Goal: Task Accomplishment & Management: Manage account settings

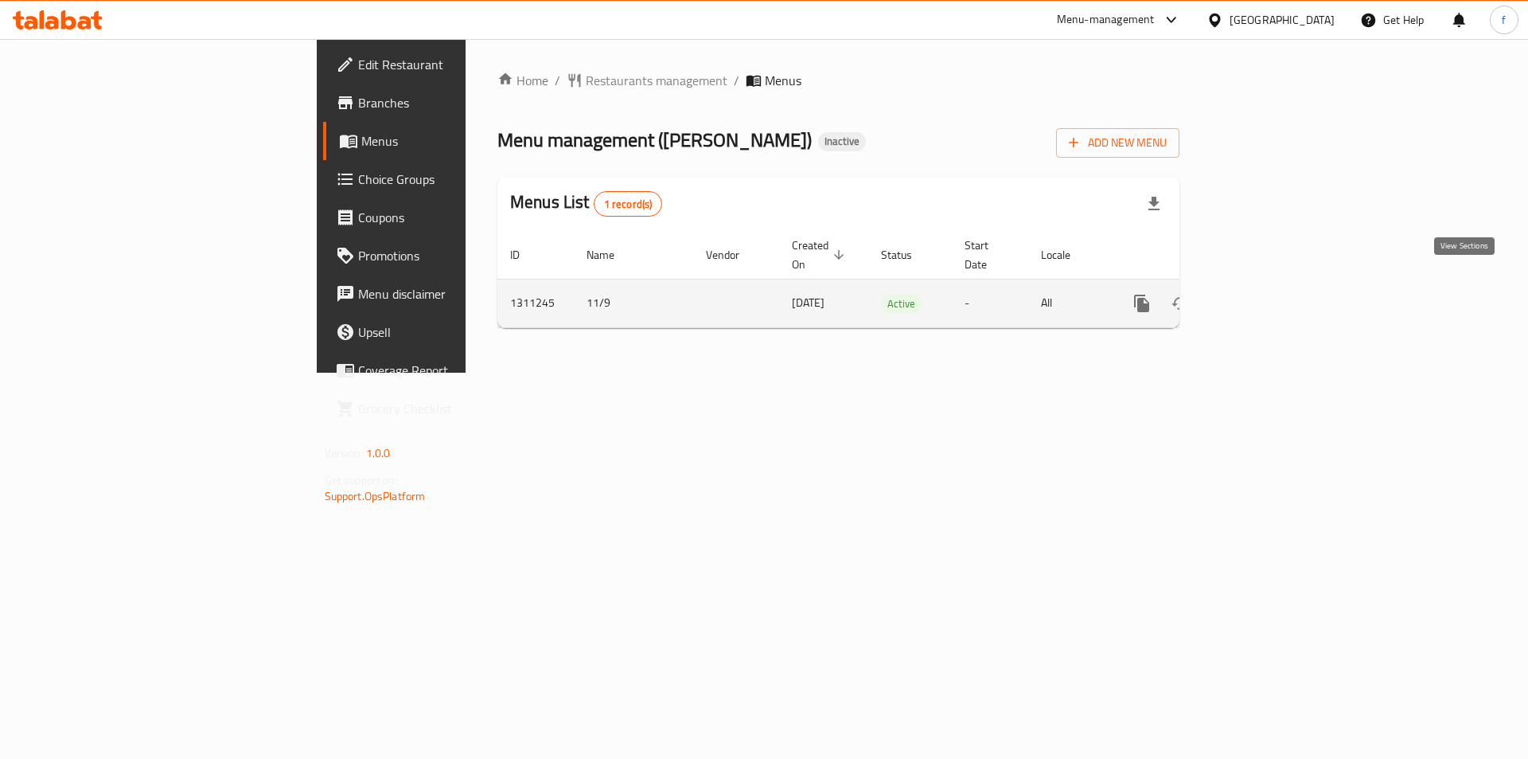
click at [1266, 294] on icon "enhanced table" at bounding box center [1256, 303] width 19 height 19
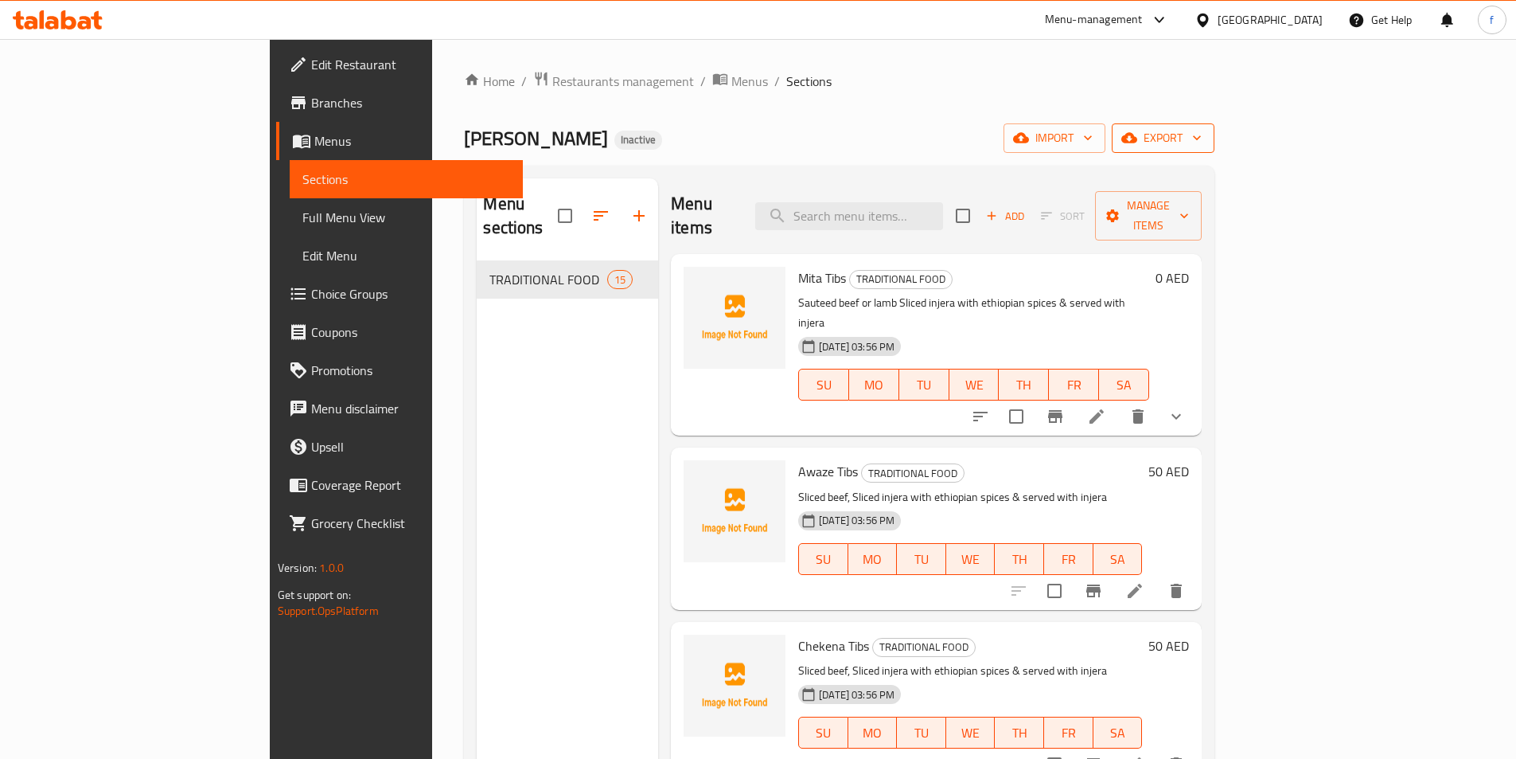
click at [1137, 137] on icon "button" at bounding box center [1130, 138] width 16 height 16
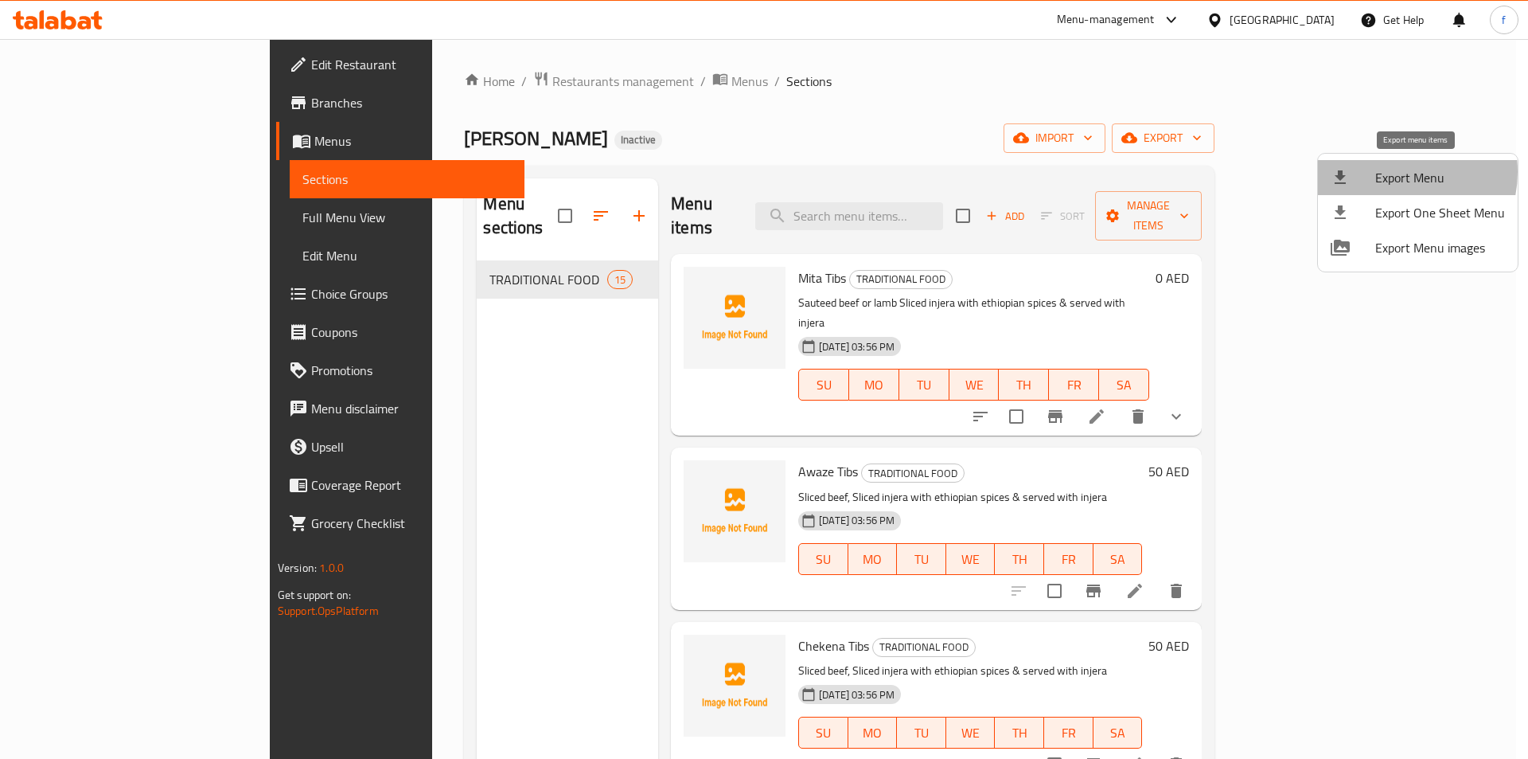
click at [1394, 172] on span "Export Menu" at bounding box center [1440, 177] width 130 height 19
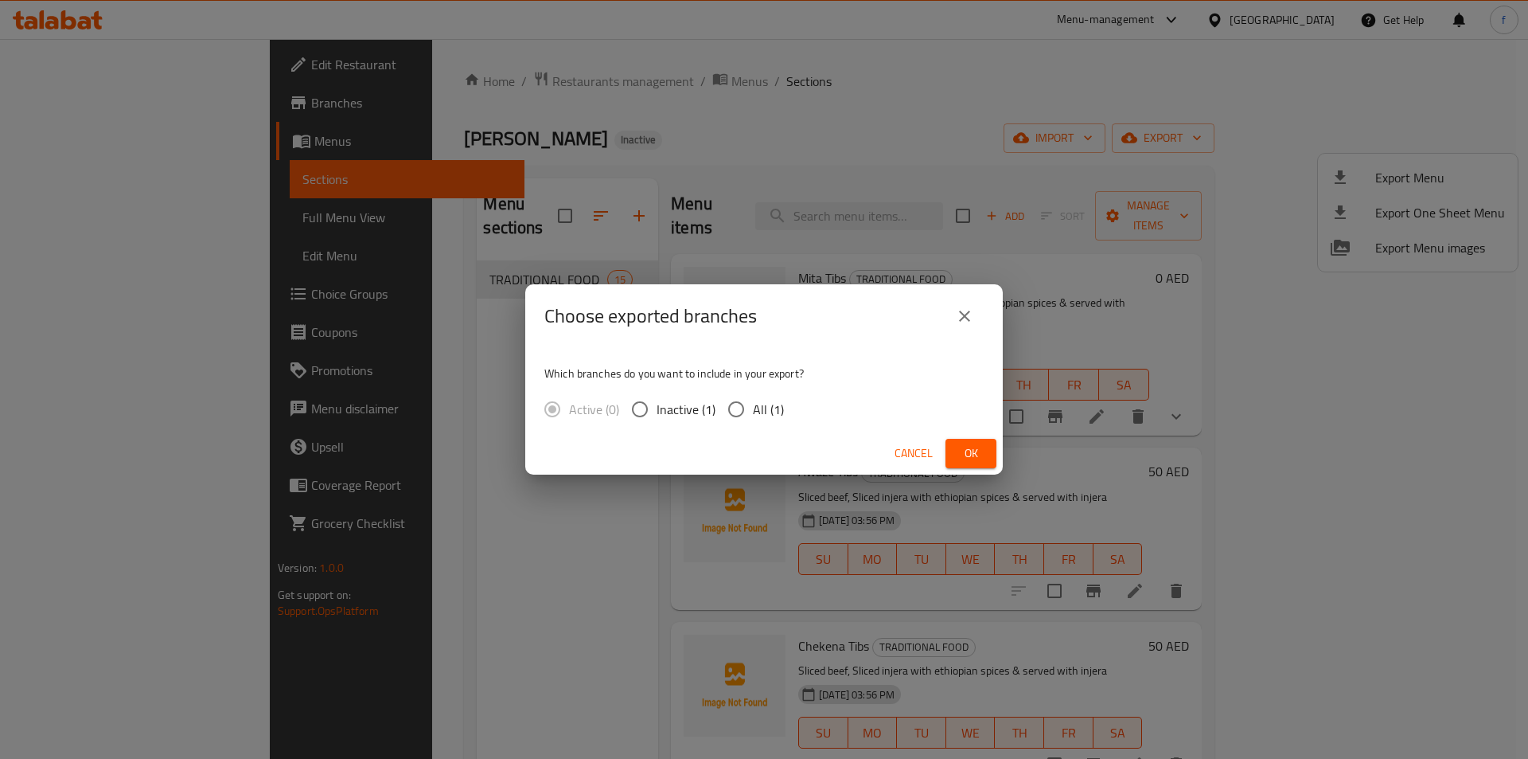
click at [759, 145] on div "Choose exported branches Which branches do you want to include in your export? …" at bounding box center [764, 379] width 1528 height 759
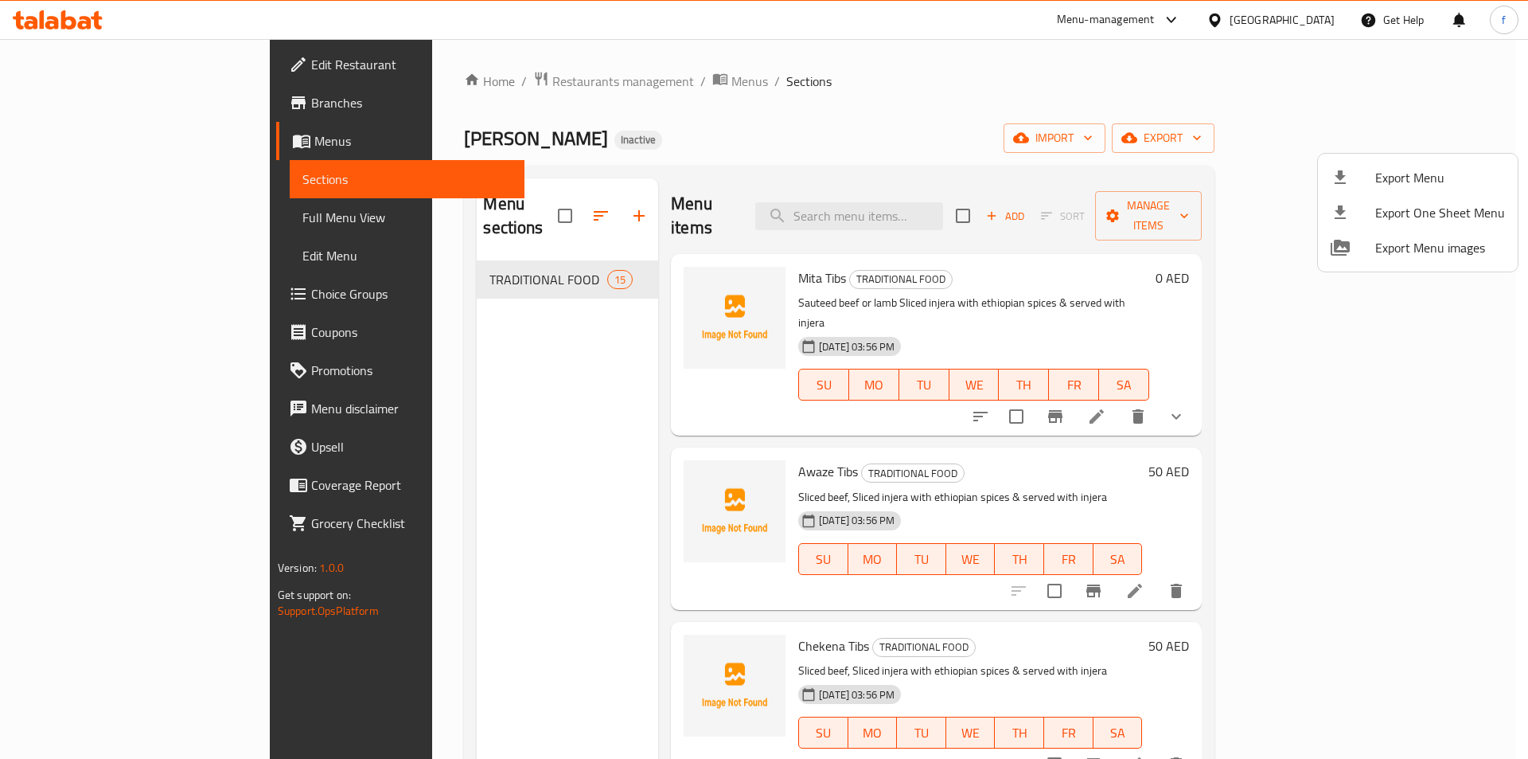
click at [1299, 143] on div at bounding box center [764, 379] width 1528 height 759
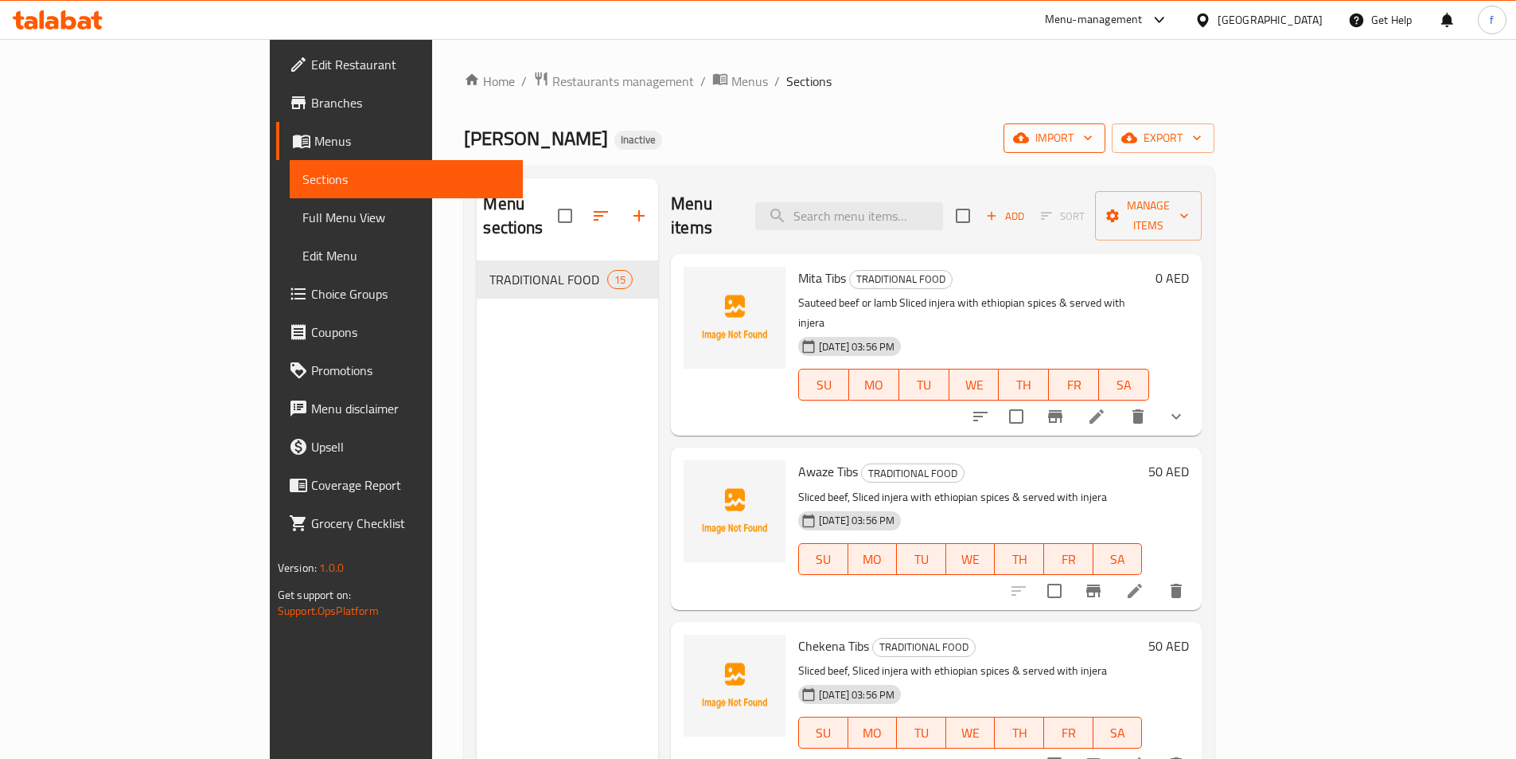
click at [1093, 147] on span "import" at bounding box center [1054, 138] width 76 height 20
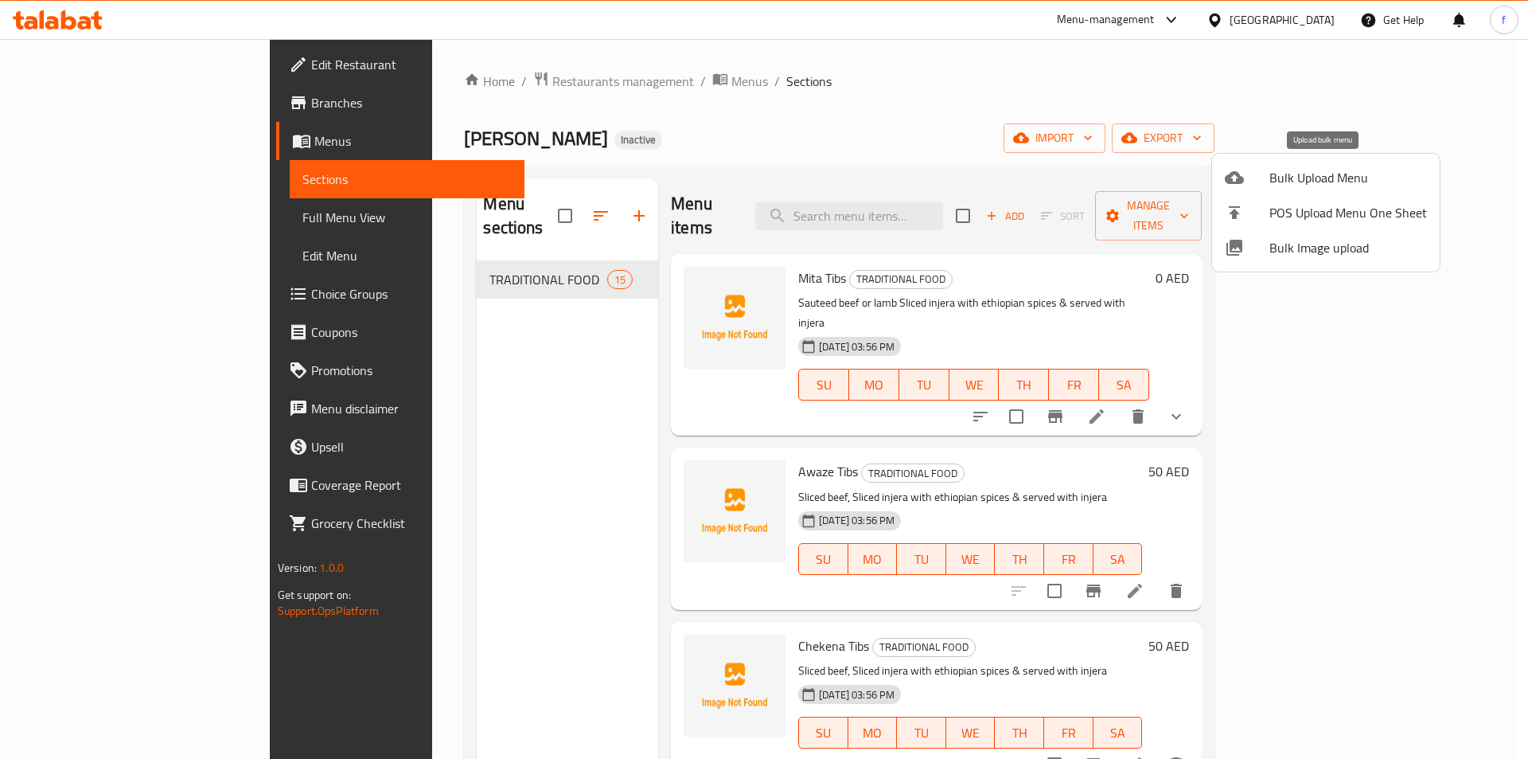
click at [1271, 172] on span "Bulk Upload Menu" at bounding box center [1349, 177] width 158 height 19
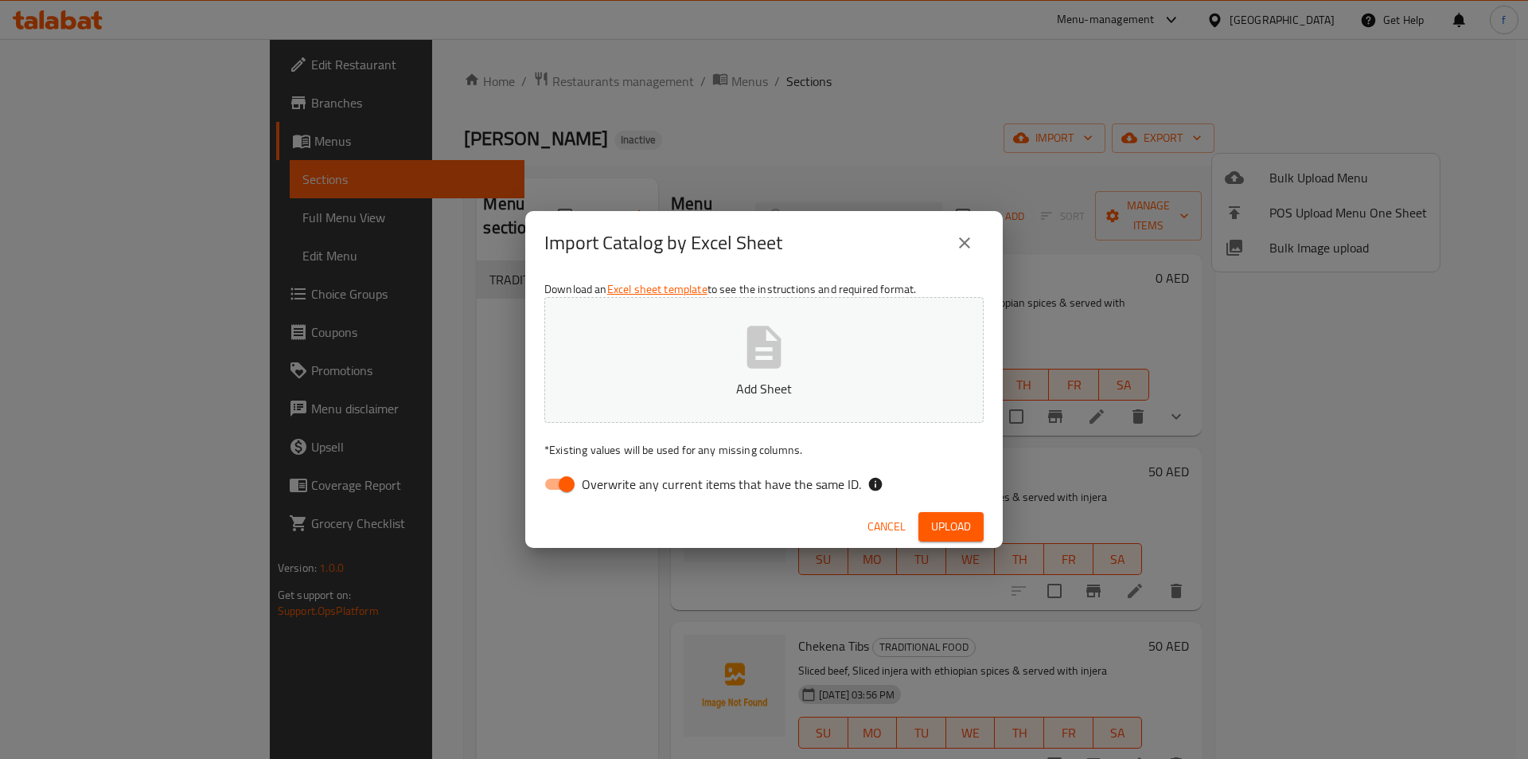
click at [564, 486] on input "Overwrite any current items that have the same ID." at bounding box center [566, 484] width 91 height 30
checkbox input "false"
click at [934, 520] on span "Upload" at bounding box center [951, 527] width 40 height 20
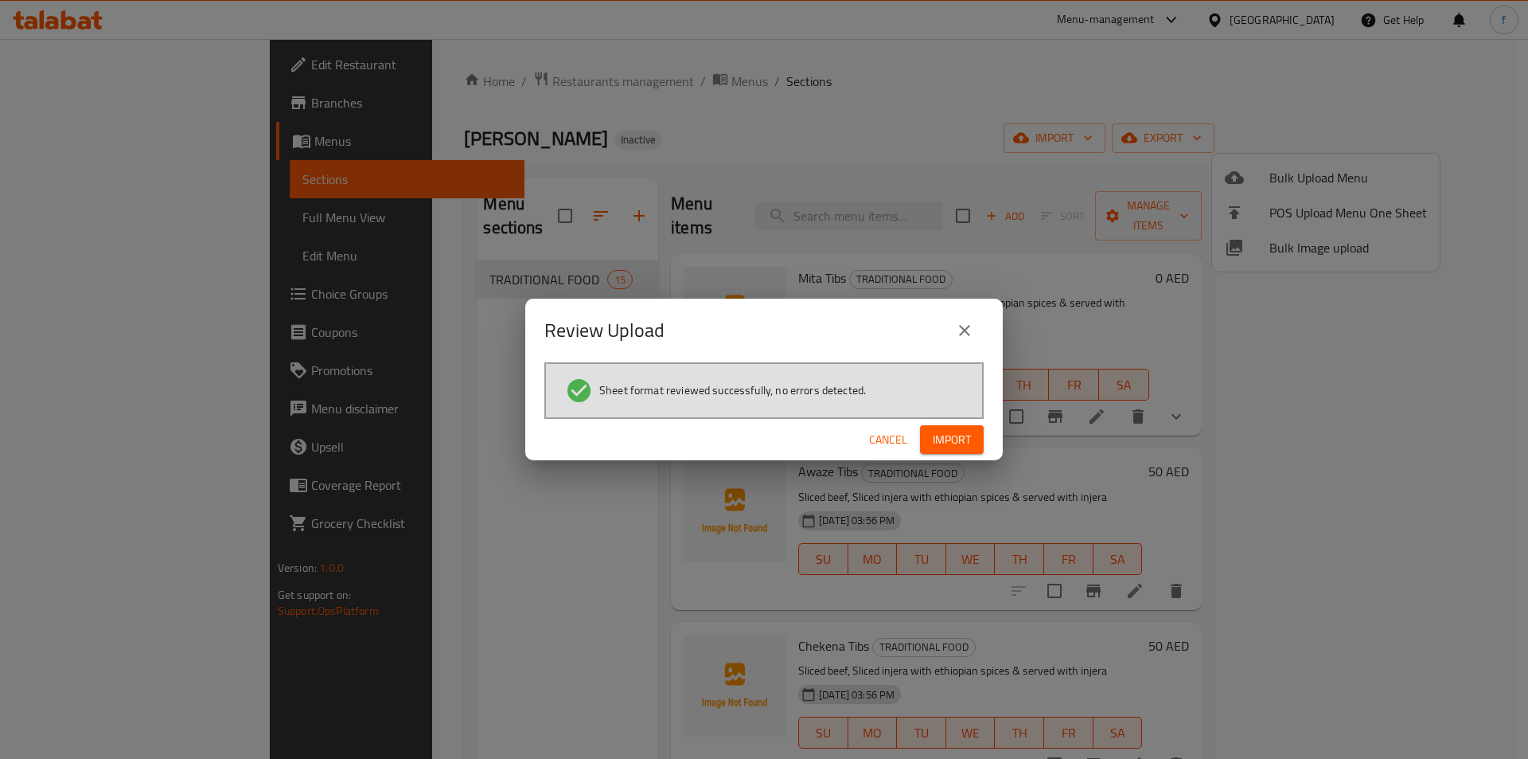
click at [951, 443] on span "Import" at bounding box center [952, 440] width 38 height 20
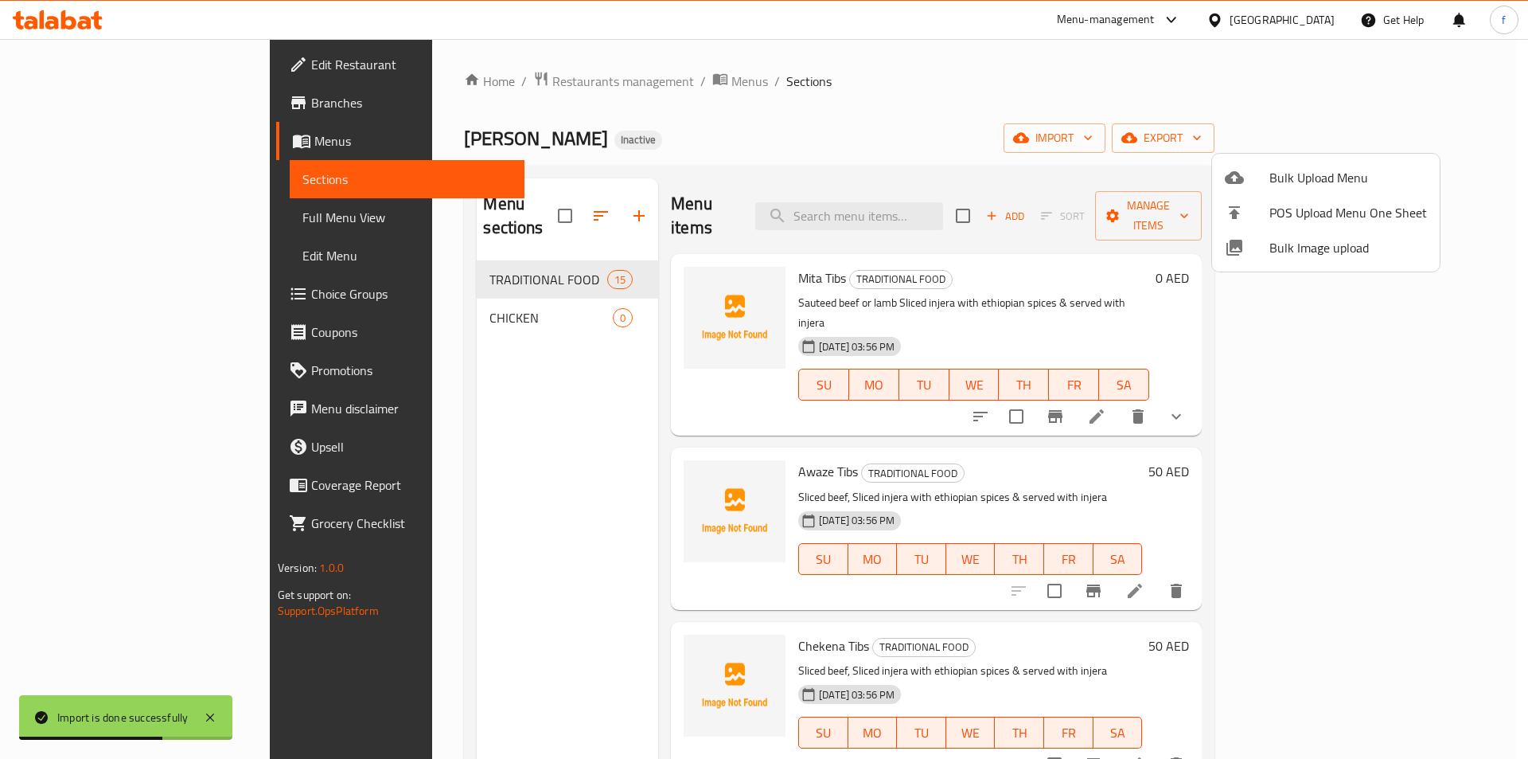
click at [499, 301] on div at bounding box center [764, 379] width 1528 height 759
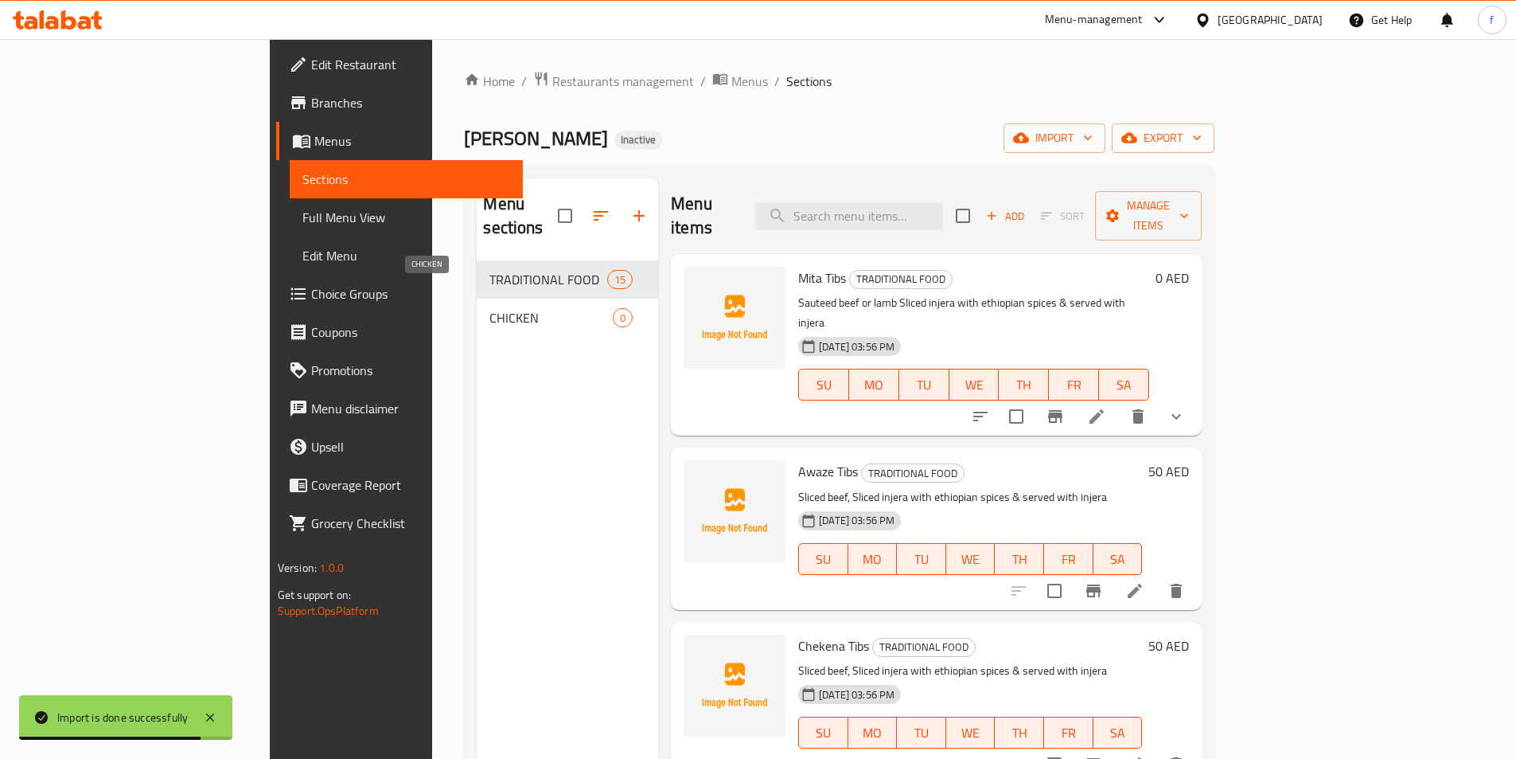
click at [513, 308] on span "CHICKEN" at bounding box center [551, 317] width 123 height 19
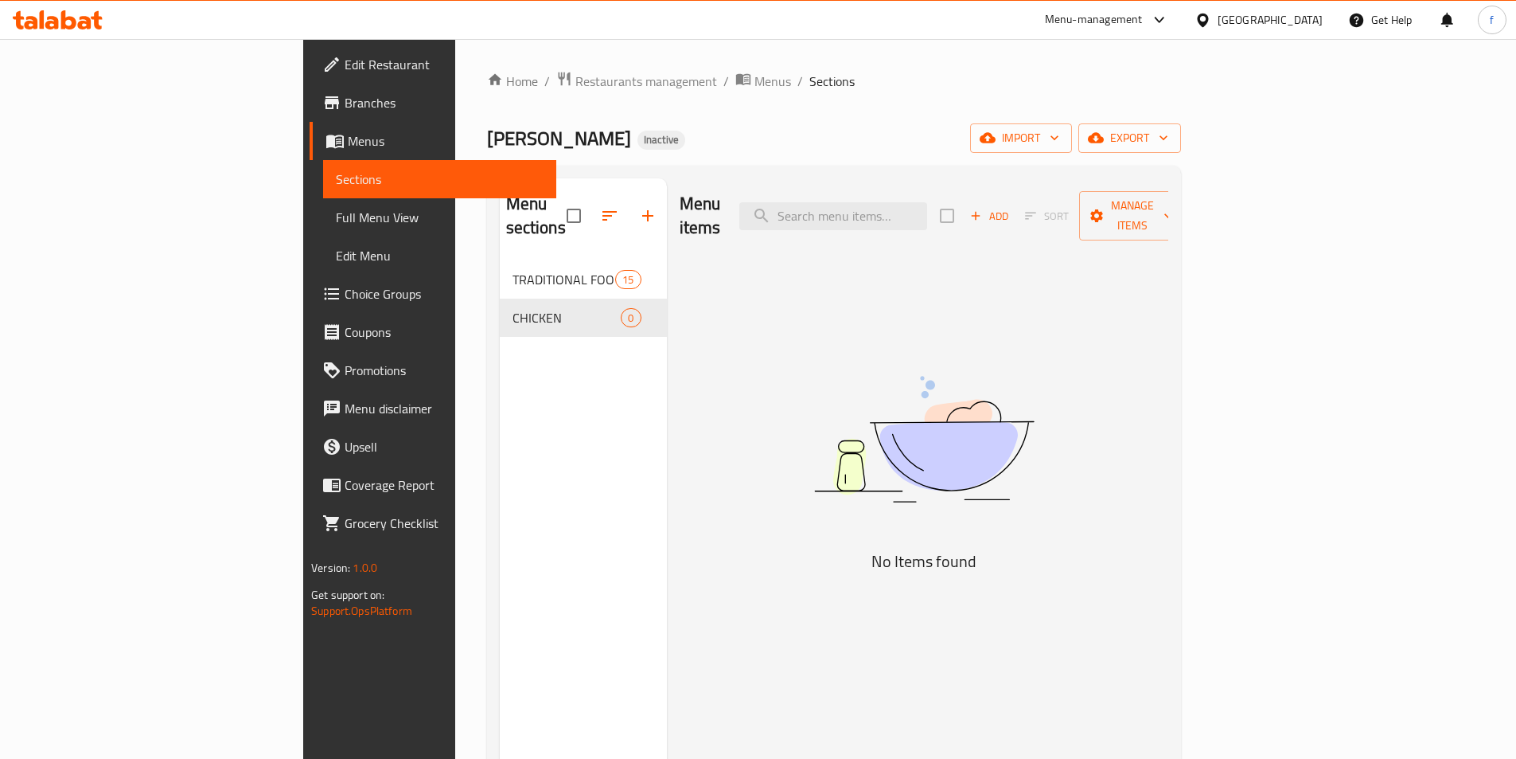
click at [513, 308] on span "CHICKEN" at bounding box center [567, 317] width 109 height 19
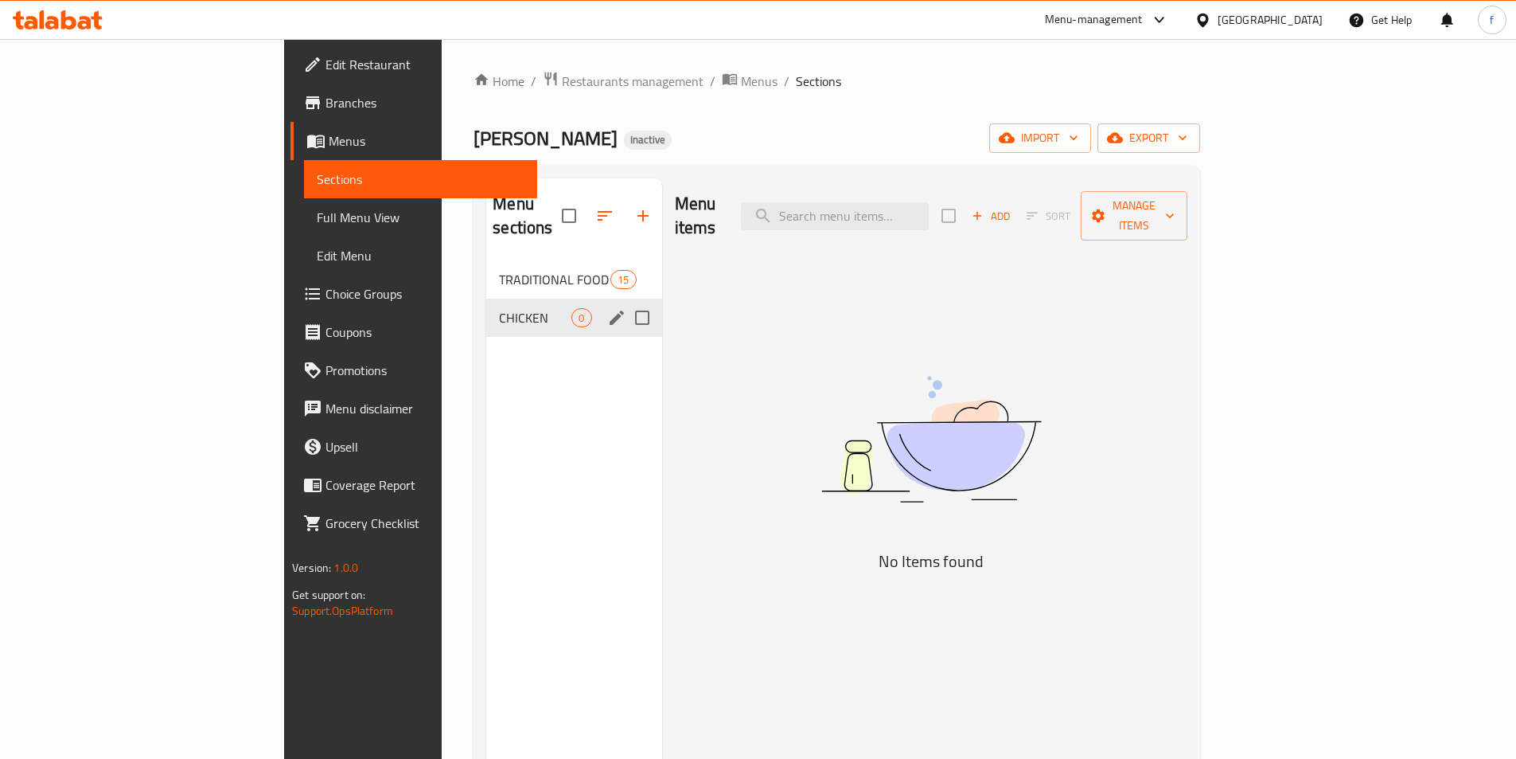
click at [626, 301] on input "Menu sections" at bounding box center [642, 317] width 33 height 33
checkbox input "true"
click at [586, 206] on icon "button" at bounding box center [595, 215] width 19 height 19
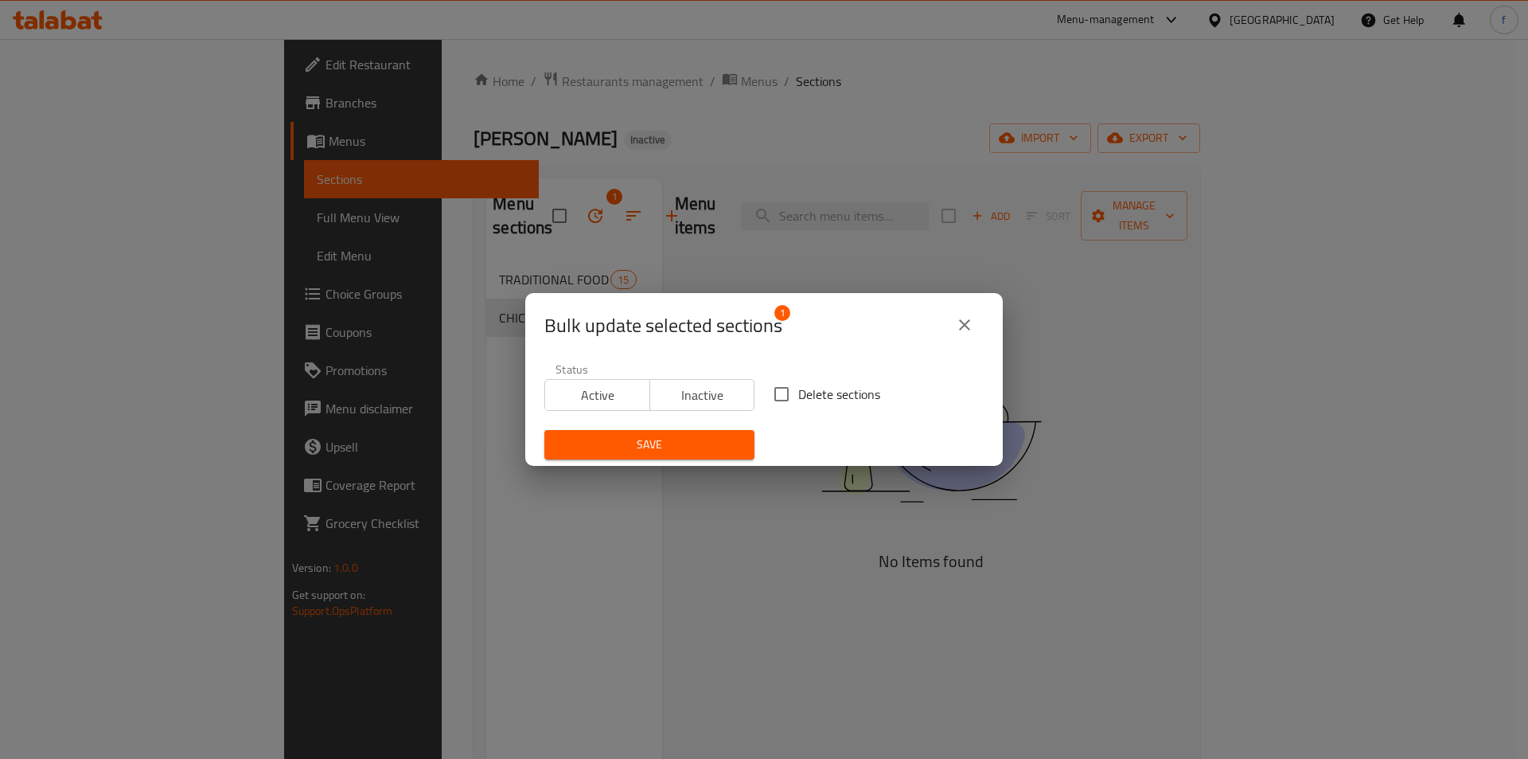
click at [778, 394] on input "Delete sections" at bounding box center [781, 393] width 33 height 33
checkbox input "true"
click at [726, 437] on span "Save" at bounding box center [649, 445] width 185 height 20
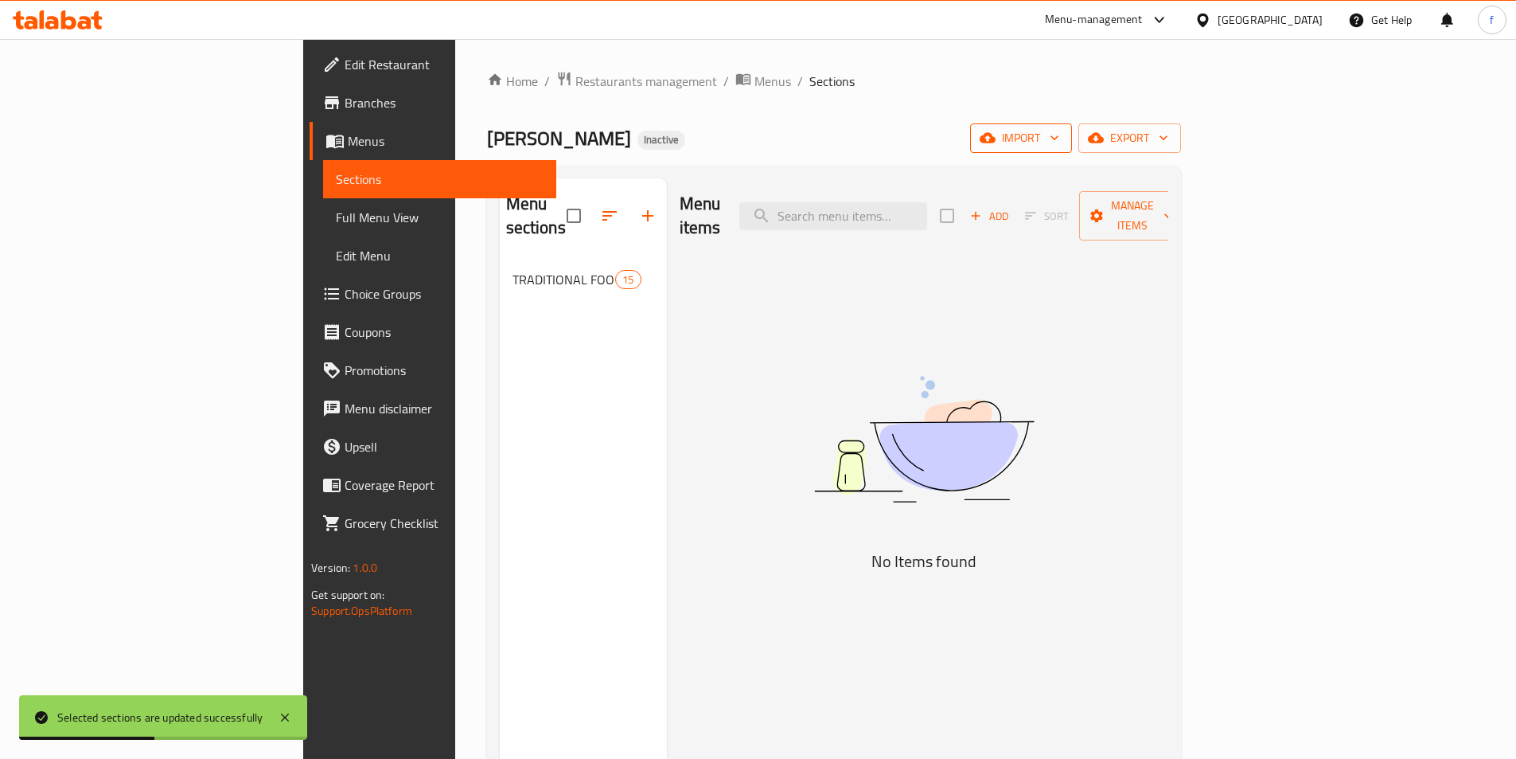
click at [1059, 135] on span "import" at bounding box center [1021, 138] width 76 height 20
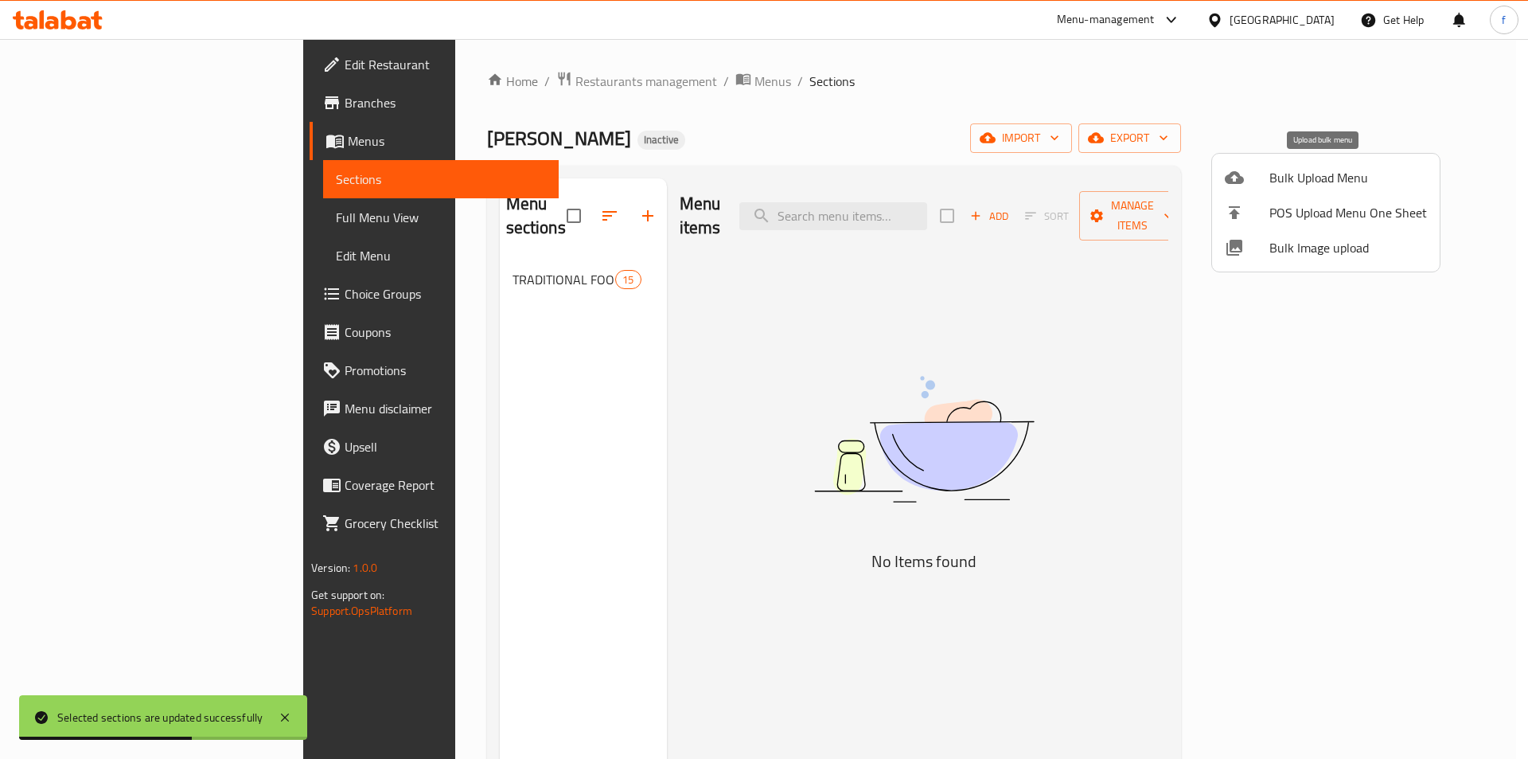
click at [1299, 168] on span "Bulk Upload Menu" at bounding box center [1349, 177] width 158 height 19
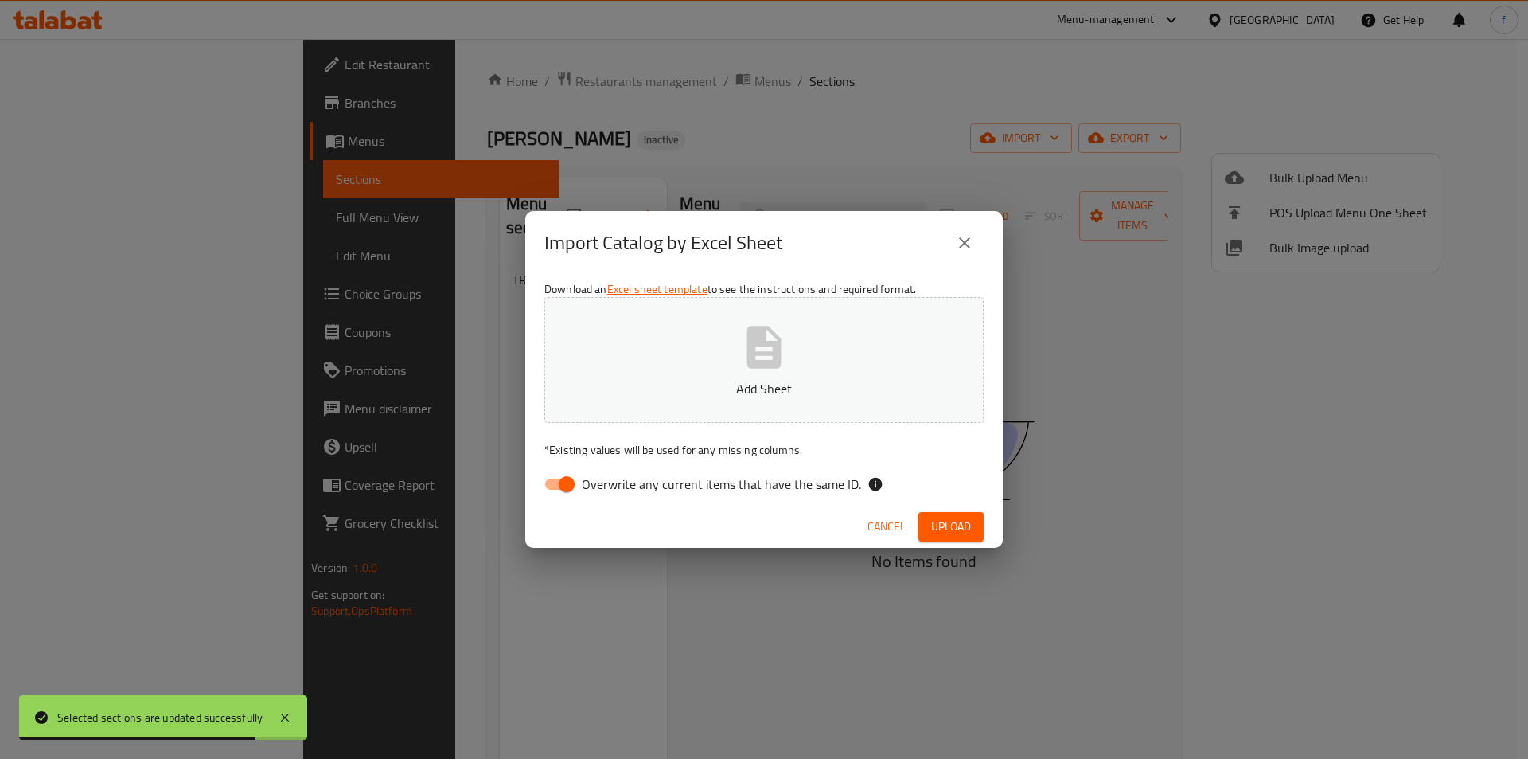
click at [561, 479] on input "Overwrite any current items that have the same ID." at bounding box center [566, 484] width 91 height 30
checkbox input "false"
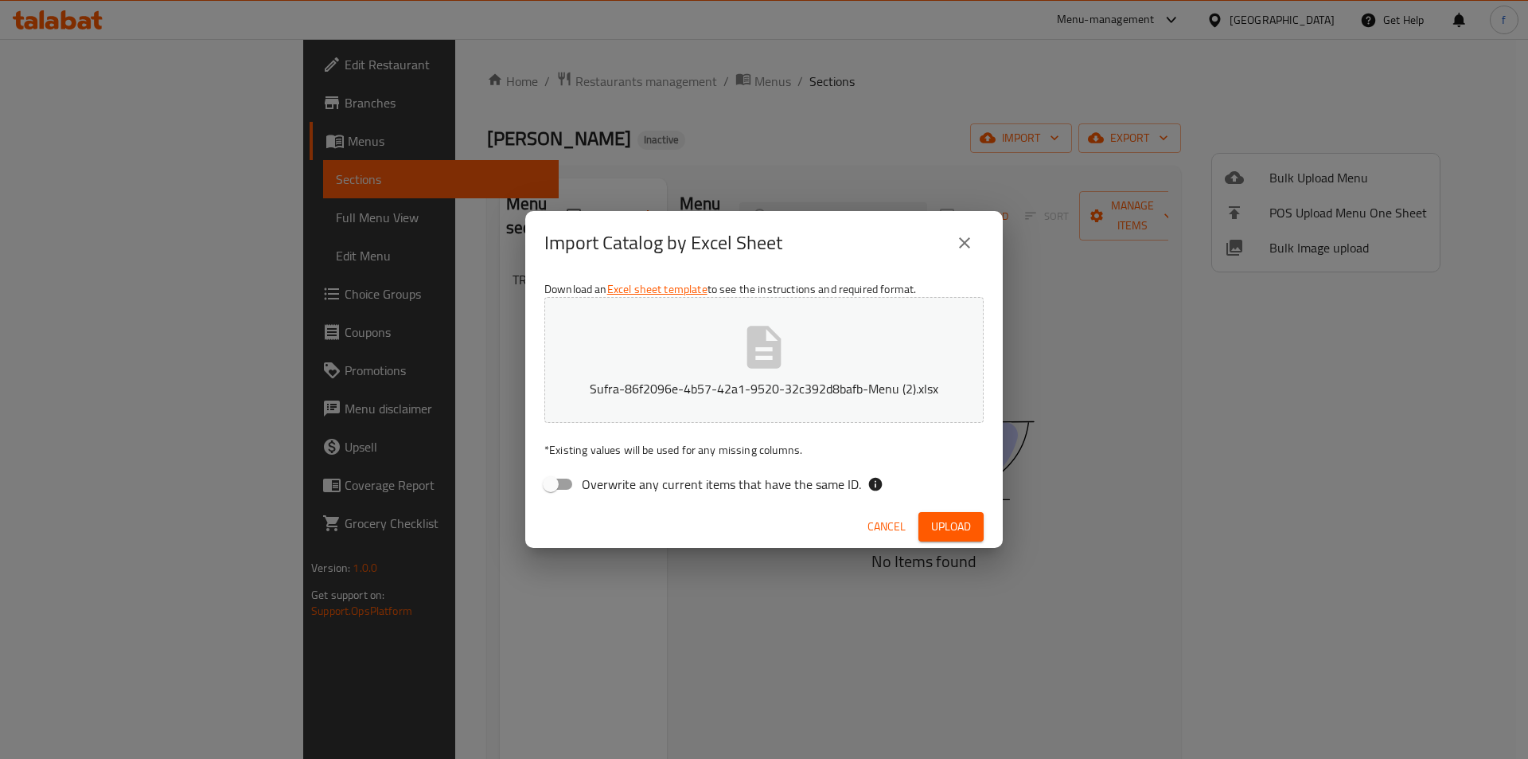
click at [954, 527] on span "Upload" at bounding box center [951, 527] width 40 height 20
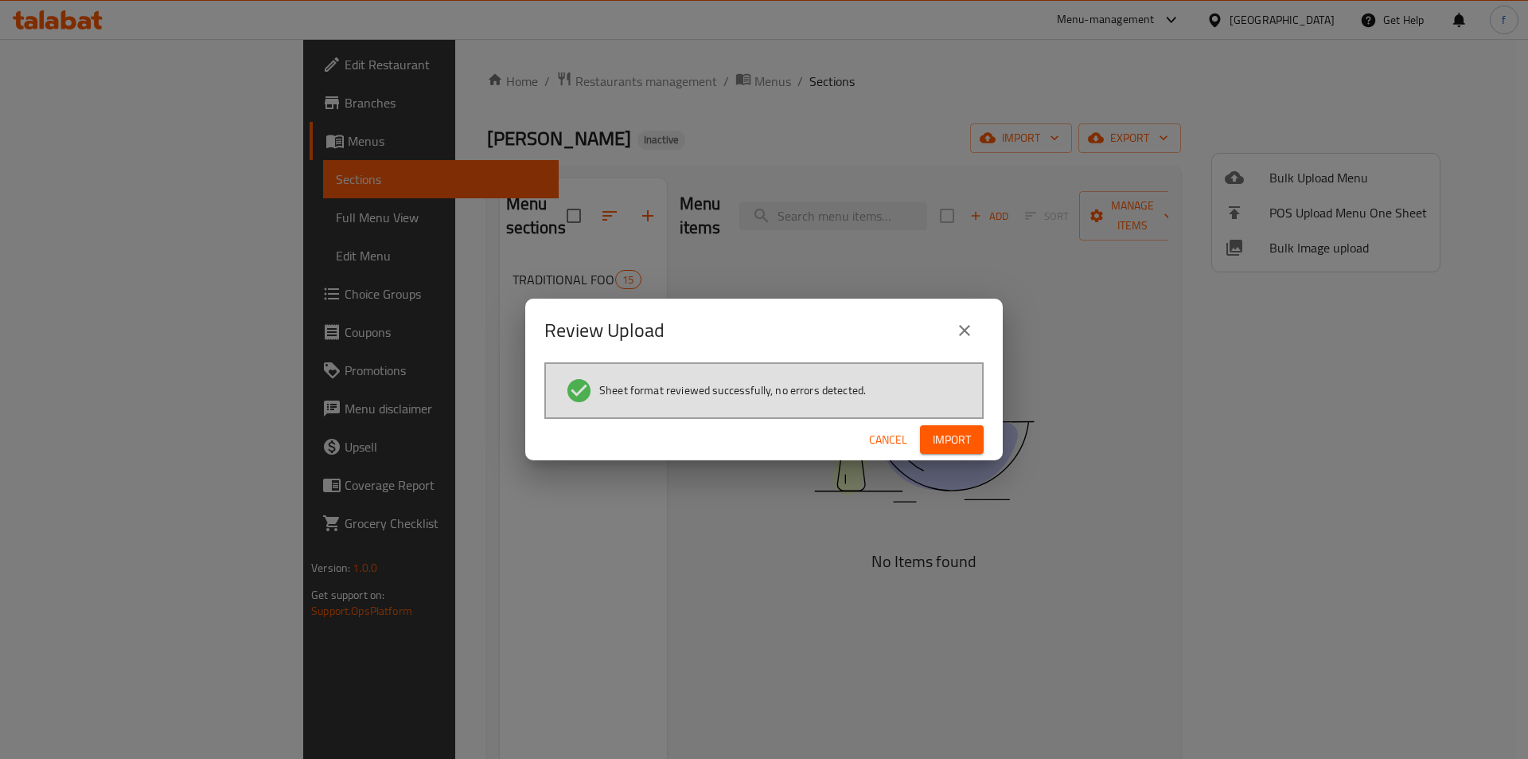
click at [977, 437] on button "Import" at bounding box center [952, 439] width 64 height 29
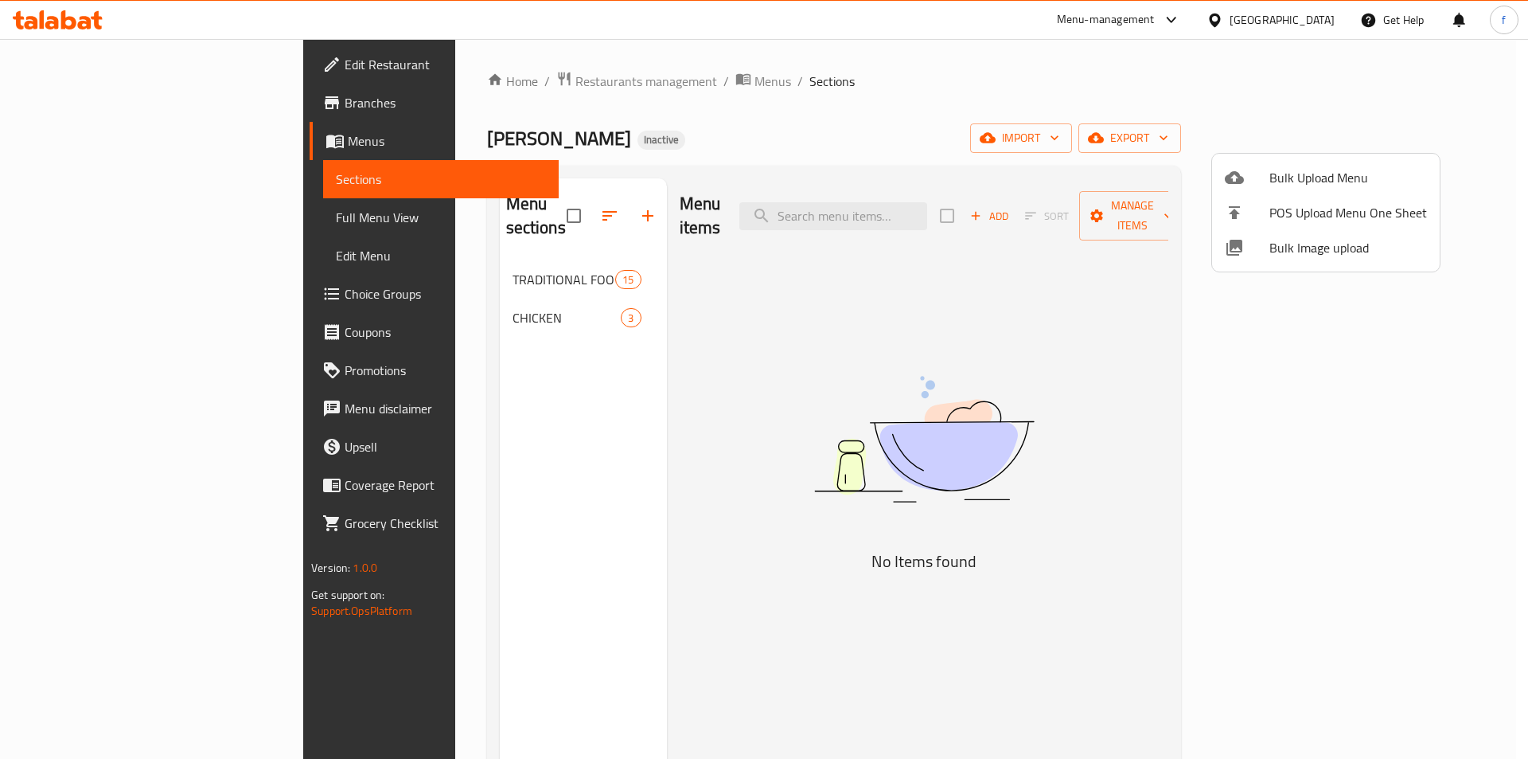
drag, startPoint x: 775, startPoint y: 423, endPoint x: 553, endPoint y: 347, distance: 234.9
click at [774, 423] on div at bounding box center [764, 379] width 1528 height 759
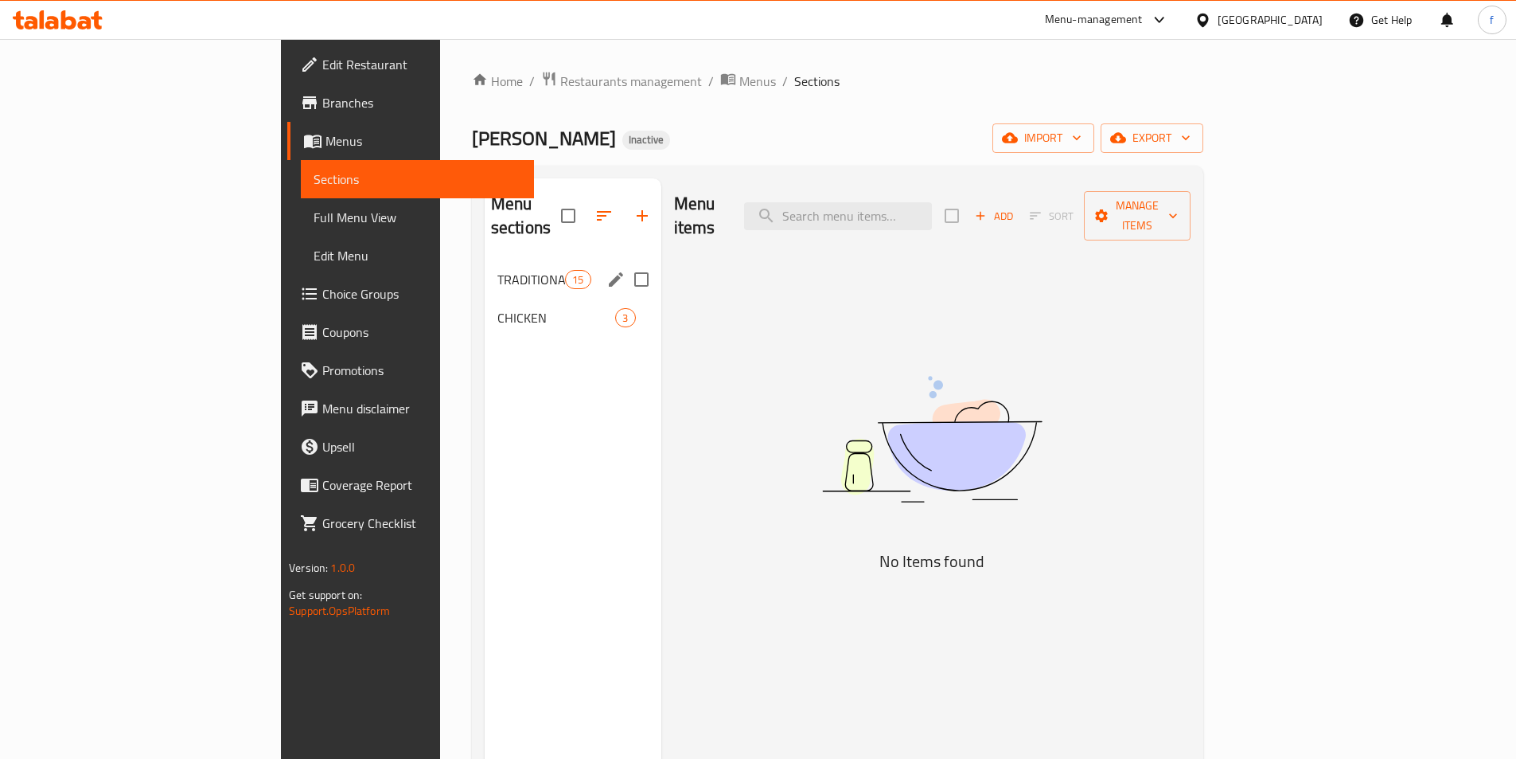
click at [485, 267] on div "TRADITIONAL FOOD 15" at bounding box center [573, 279] width 177 height 38
click at [485, 298] on div "CHICKEN 3" at bounding box center [573, 317] width 177 height 38
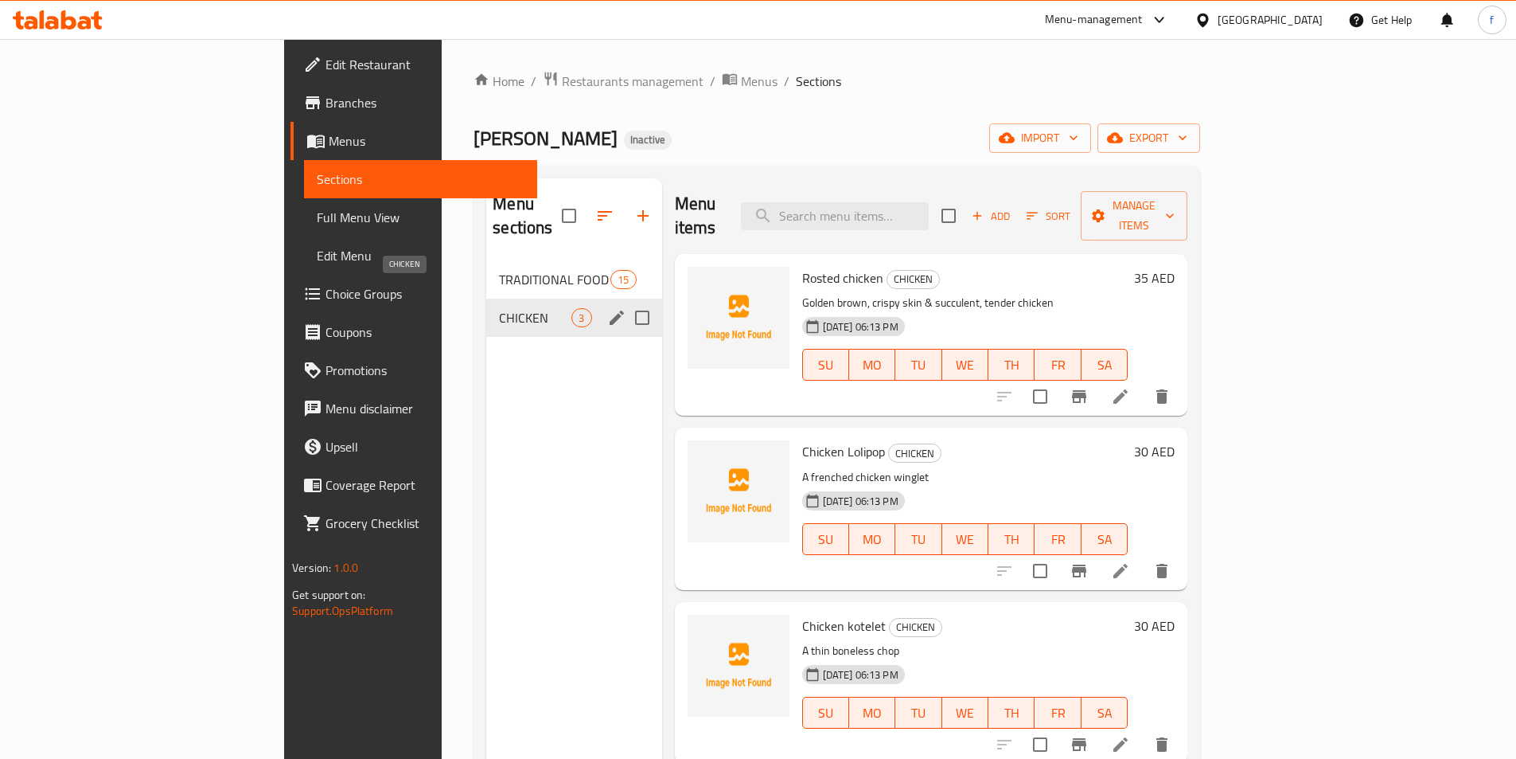
click at [499, 308] on span "CHICKEN" at bounding box center [535, 317] width 72 height 19
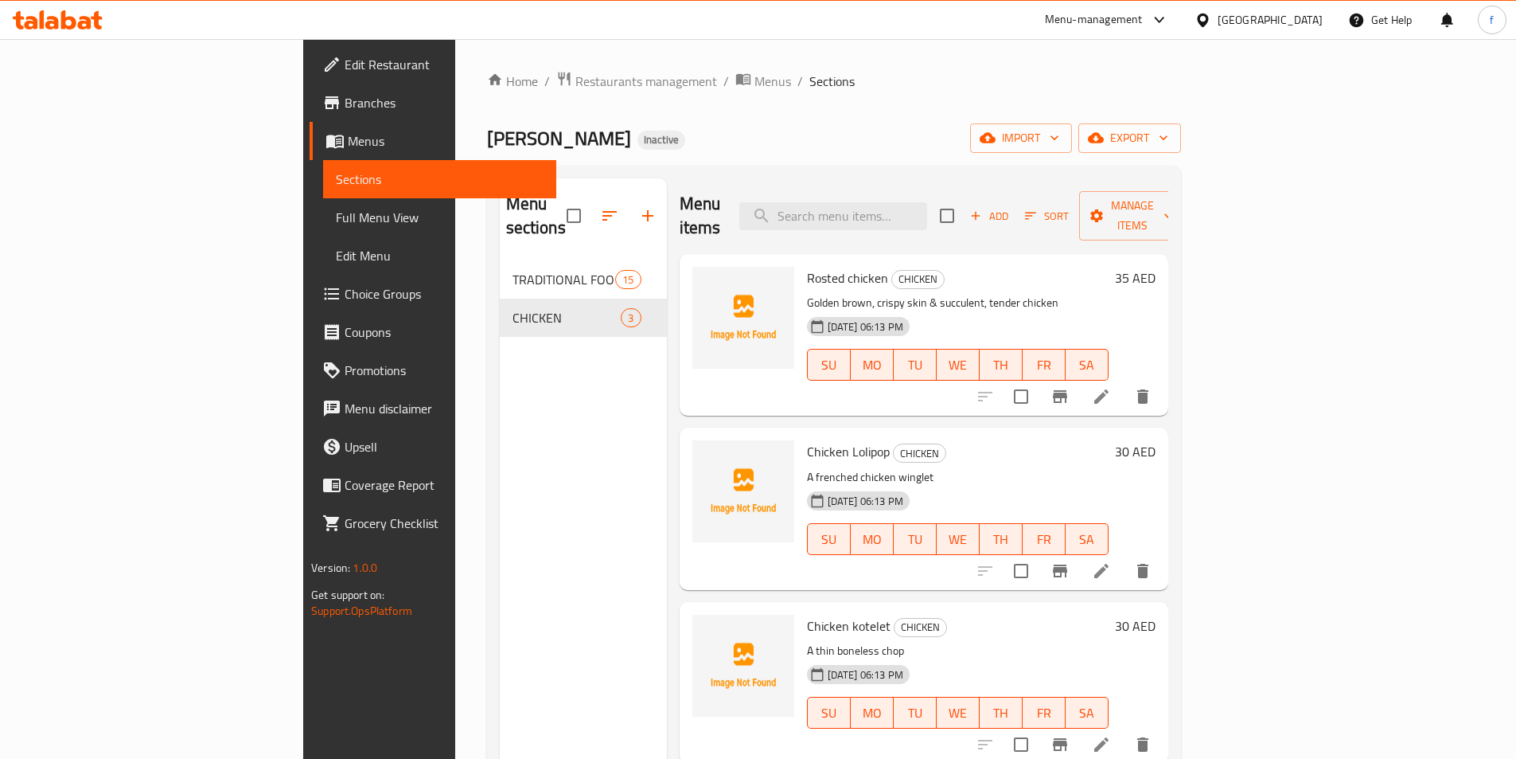
click at [336, 221] on span "Full Menu View" at bounding box center [440, 217] width 208 height 19
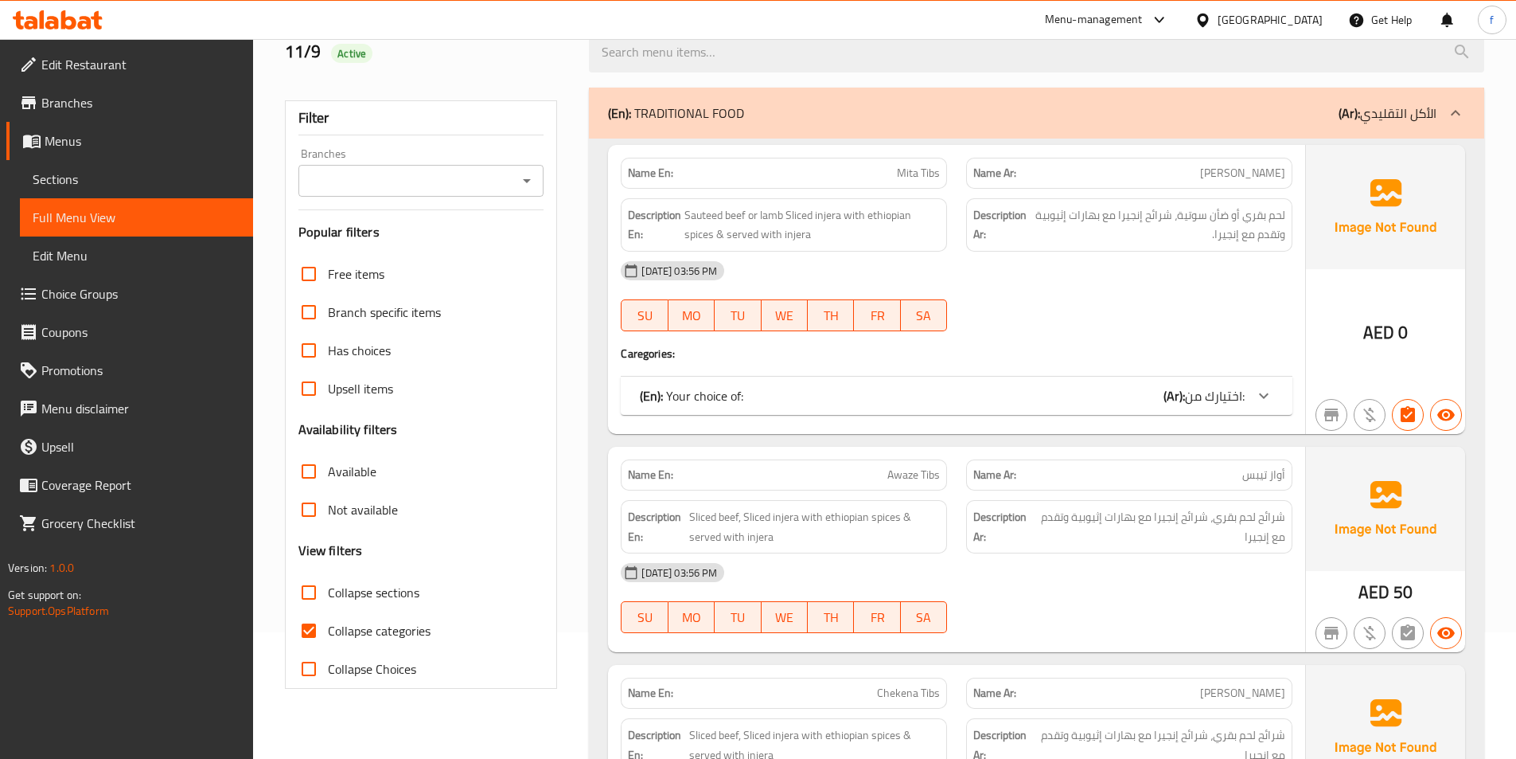
scroll to position [318, 0]
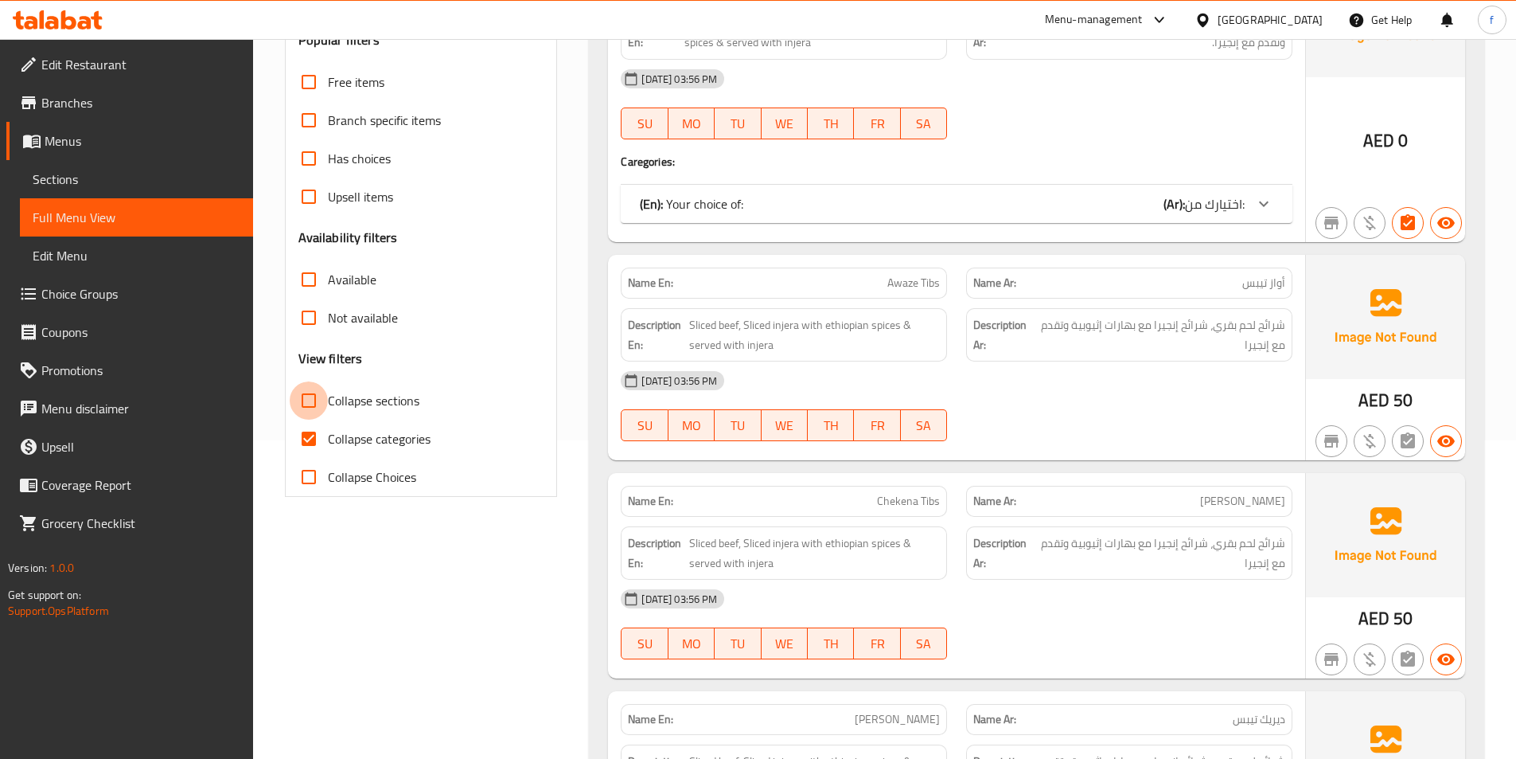
click at [313, 404] on input "Collapse sections" at bounding box center [309, 400] width 38 height 38
checkbox input "true"
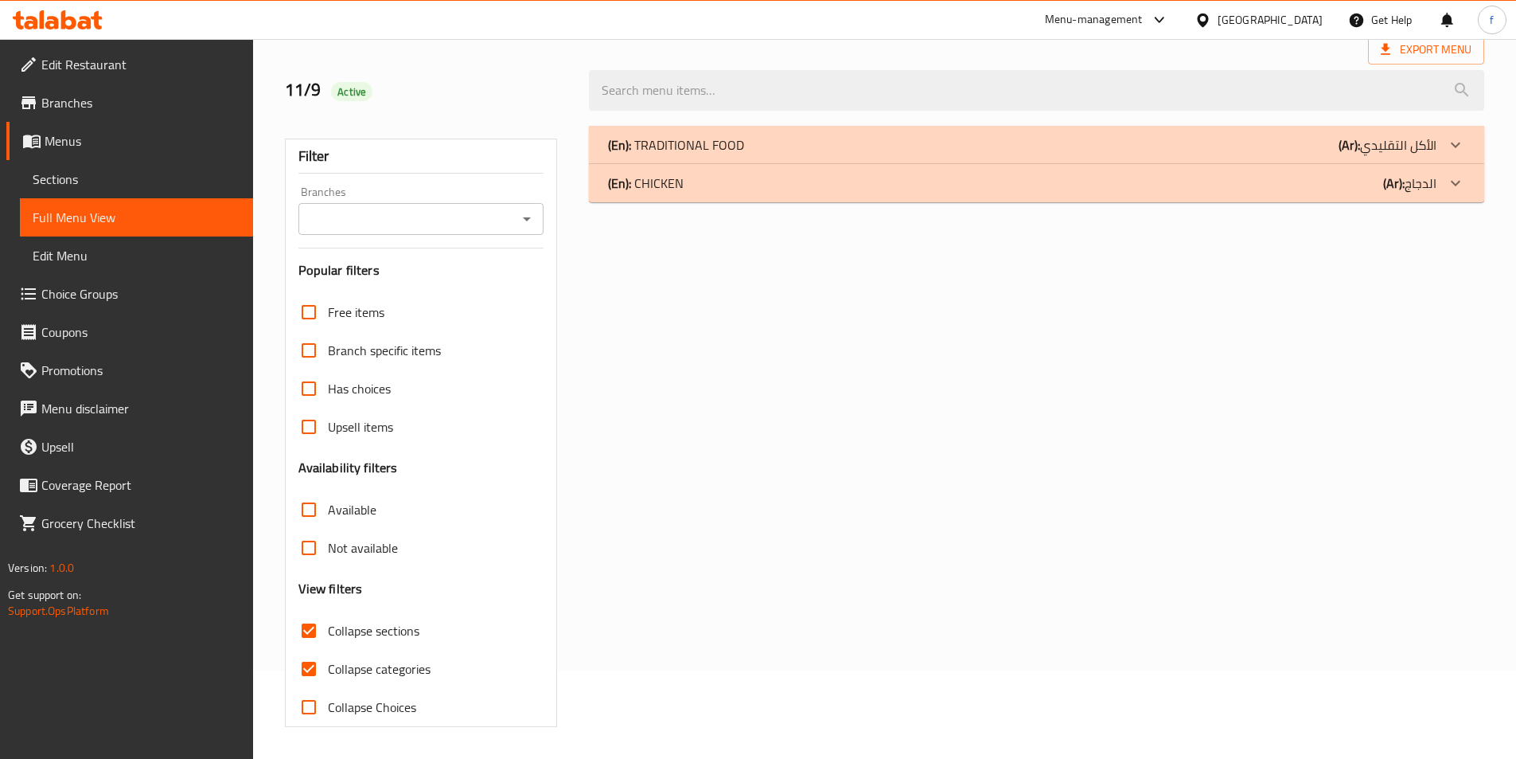
scroll to position [88, 0]
click at [1295, 214] on div "(En): TRADITIONAL FOOD (Ar): الأكل التقليدي Name En: Mita Tibs Name Ar: ميتا تي…" at bounding box center [1036, 426] width 915 height 620
click at [1340, 185] on div "(En): CHICKEN (Ar): الدجاج" at bounding box center [1022, 183] width 829 height 19
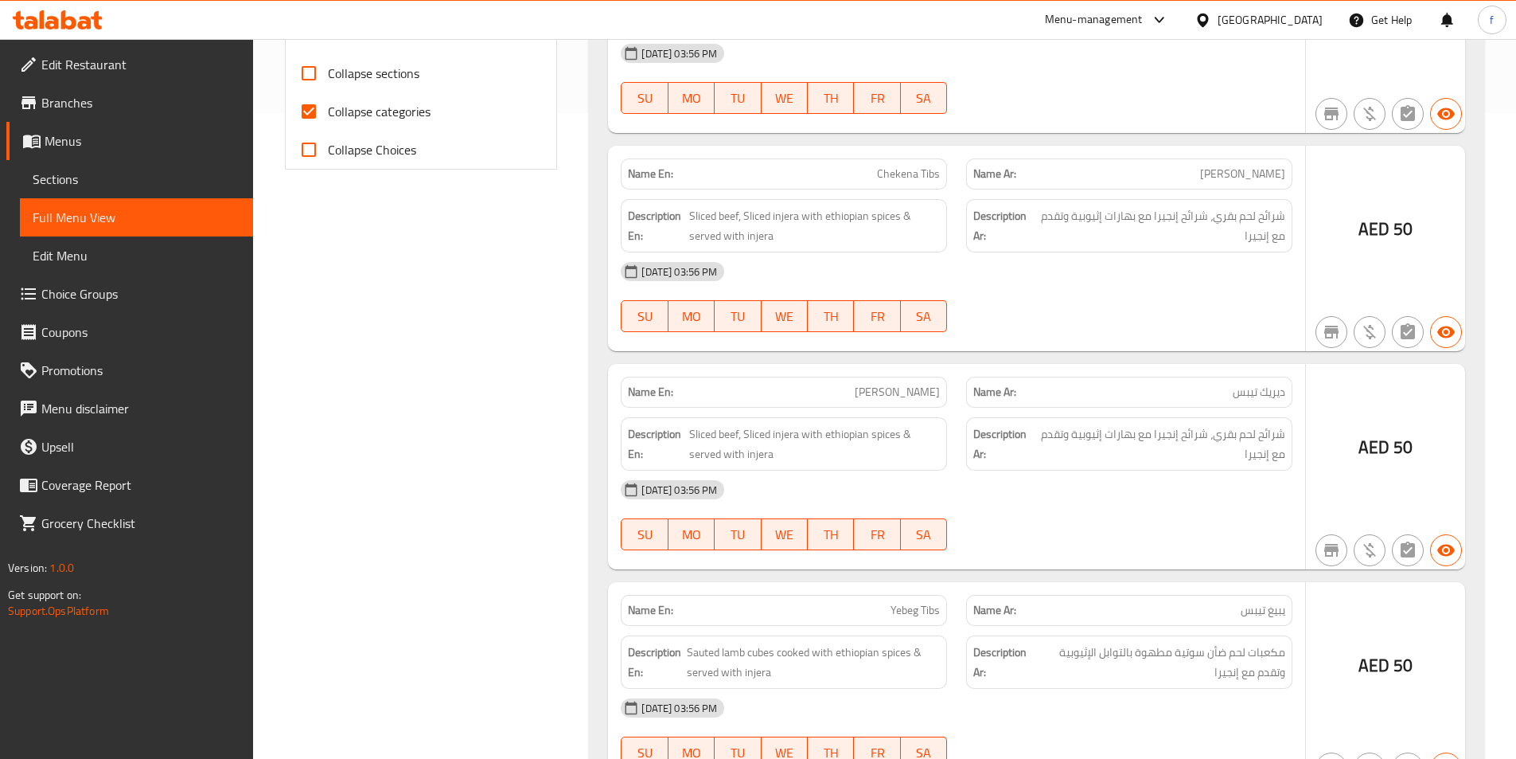
scroll to position [646, 0]
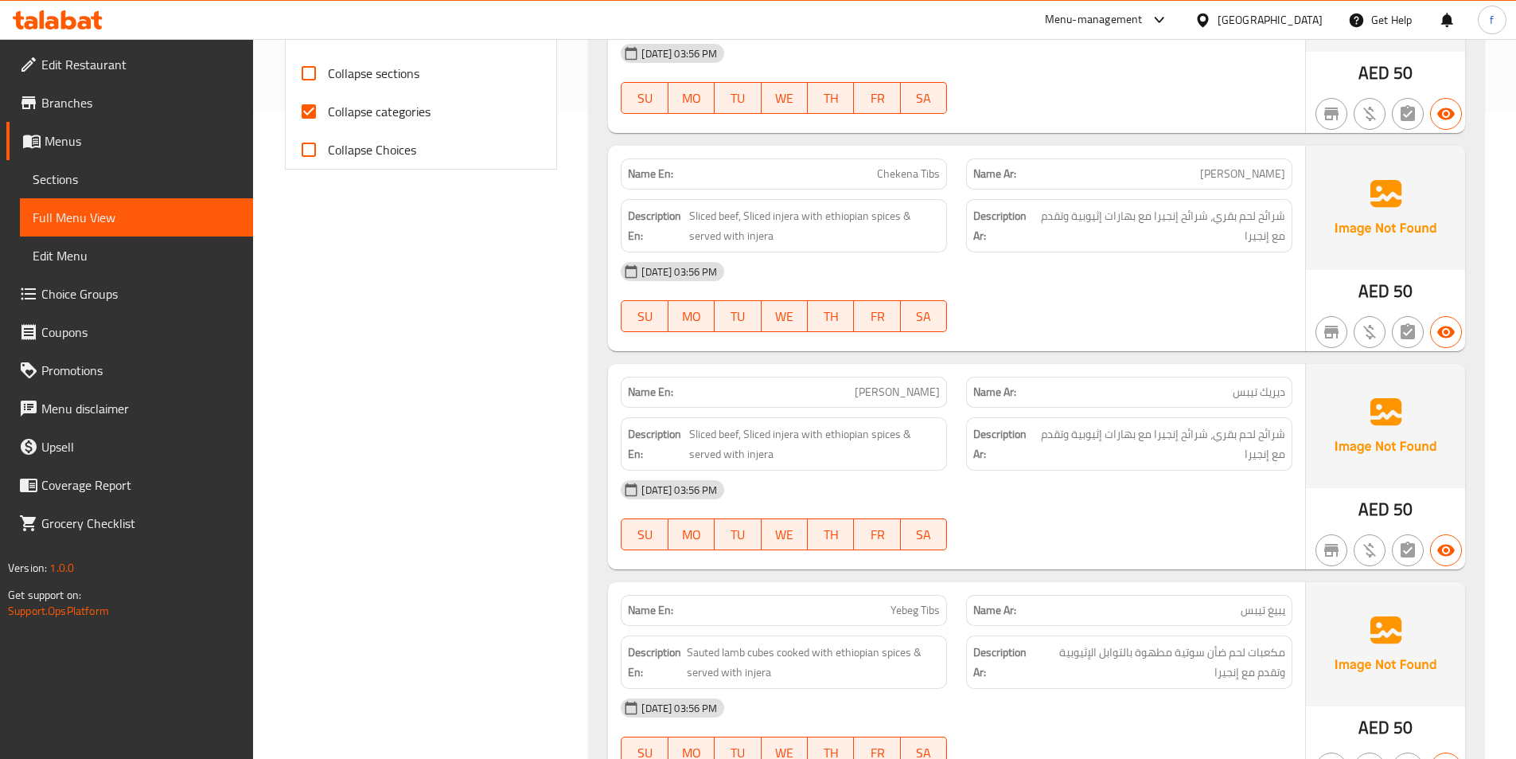
click at [310, 114] on input "Collapse categories" at bounding box center [309, 111] width 38 height 38
checkbox input "false"
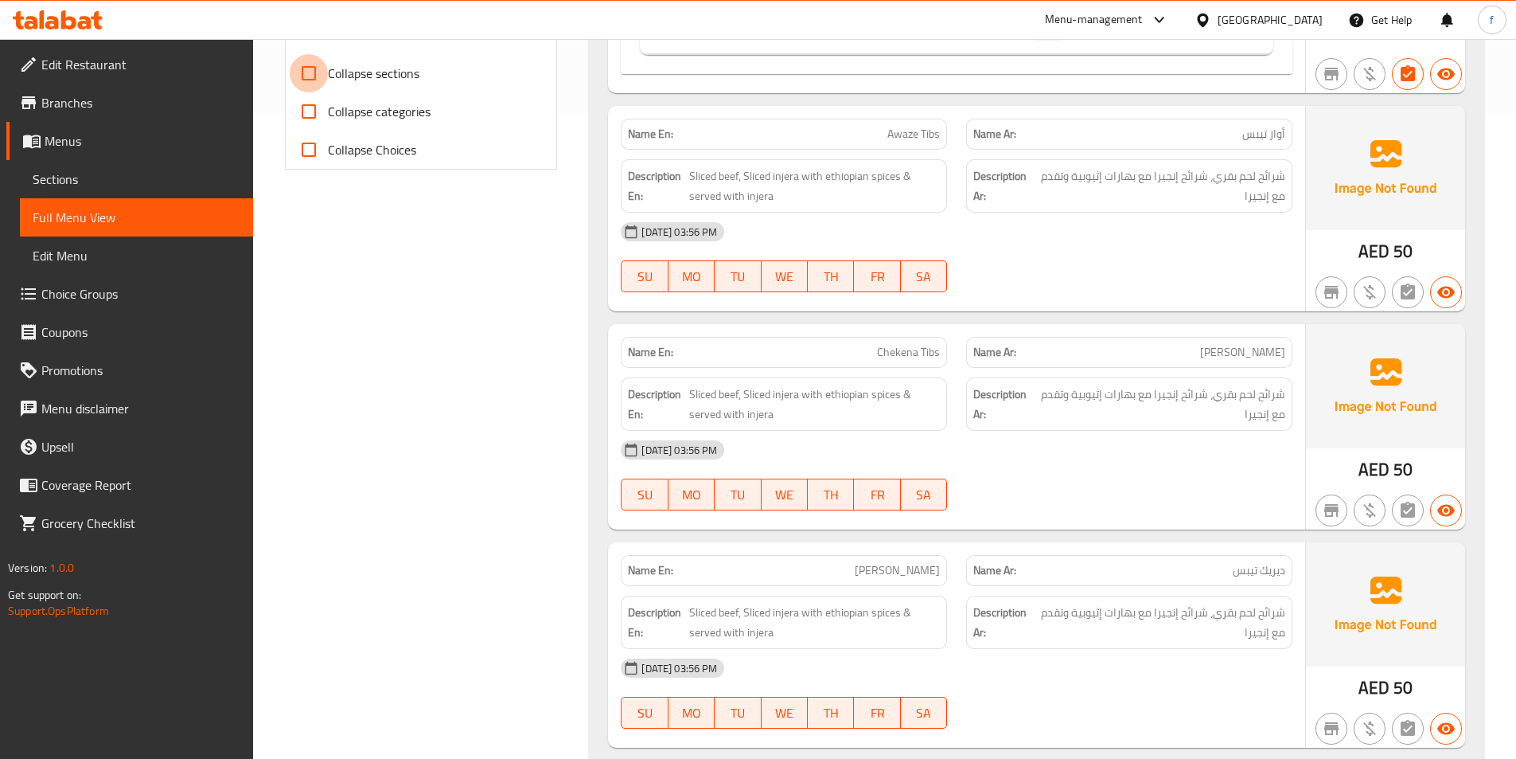
click at [313, 71] on input "Collapse sections" at bounding box center [309, 73] width 38 height 38
checkbox input "true"
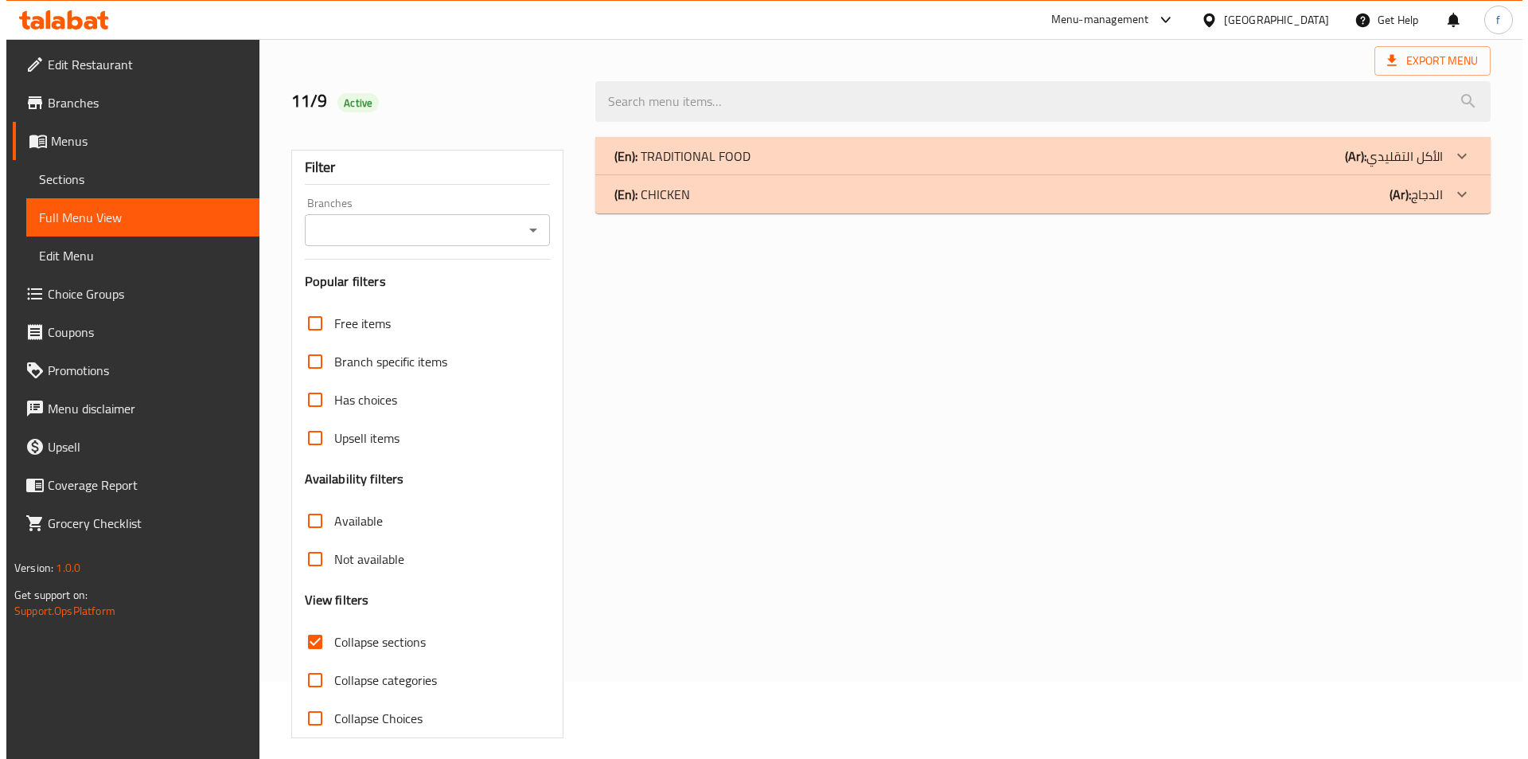
scroll to position [0, 0]
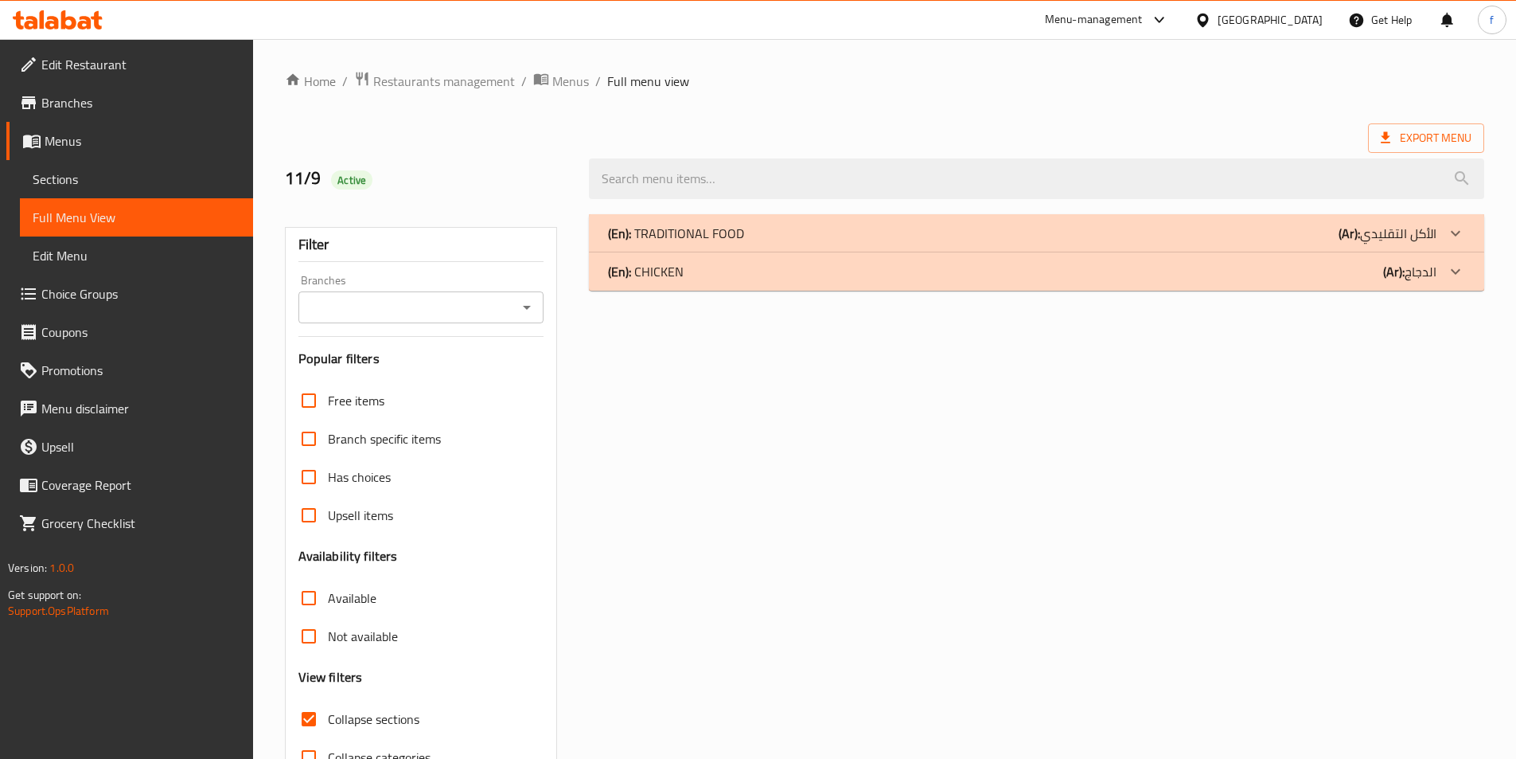
drag, startPoint x: 1117, startPoint y: 269, endPoint x: 1123, endPoint y: 287, distance: 19.4
click at [1117, 270] on div "(En): CHICKEN (Ar): الدجاج" at bounding box center [1022, 271] width 829 height 19
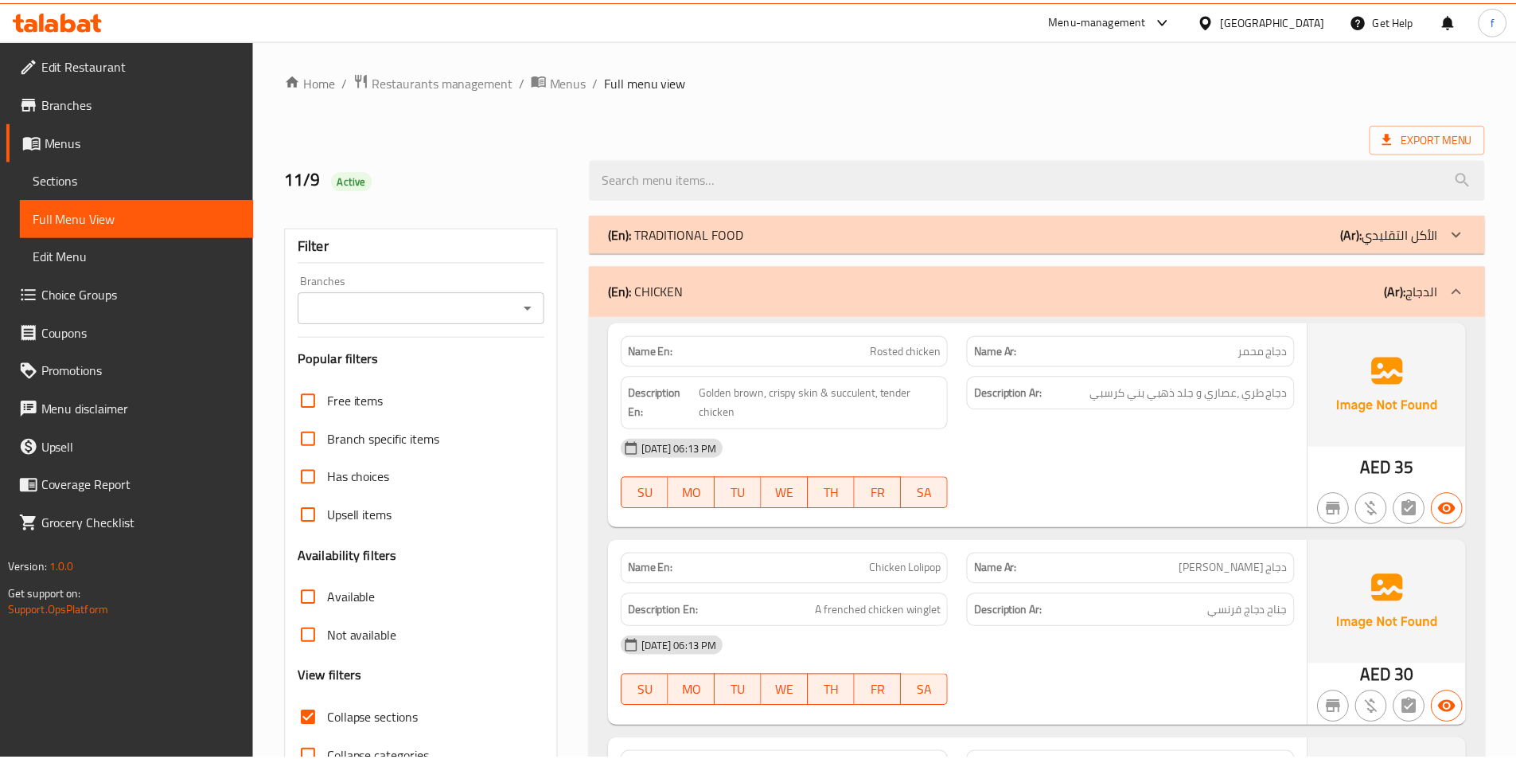
scroll to position [232, 0]
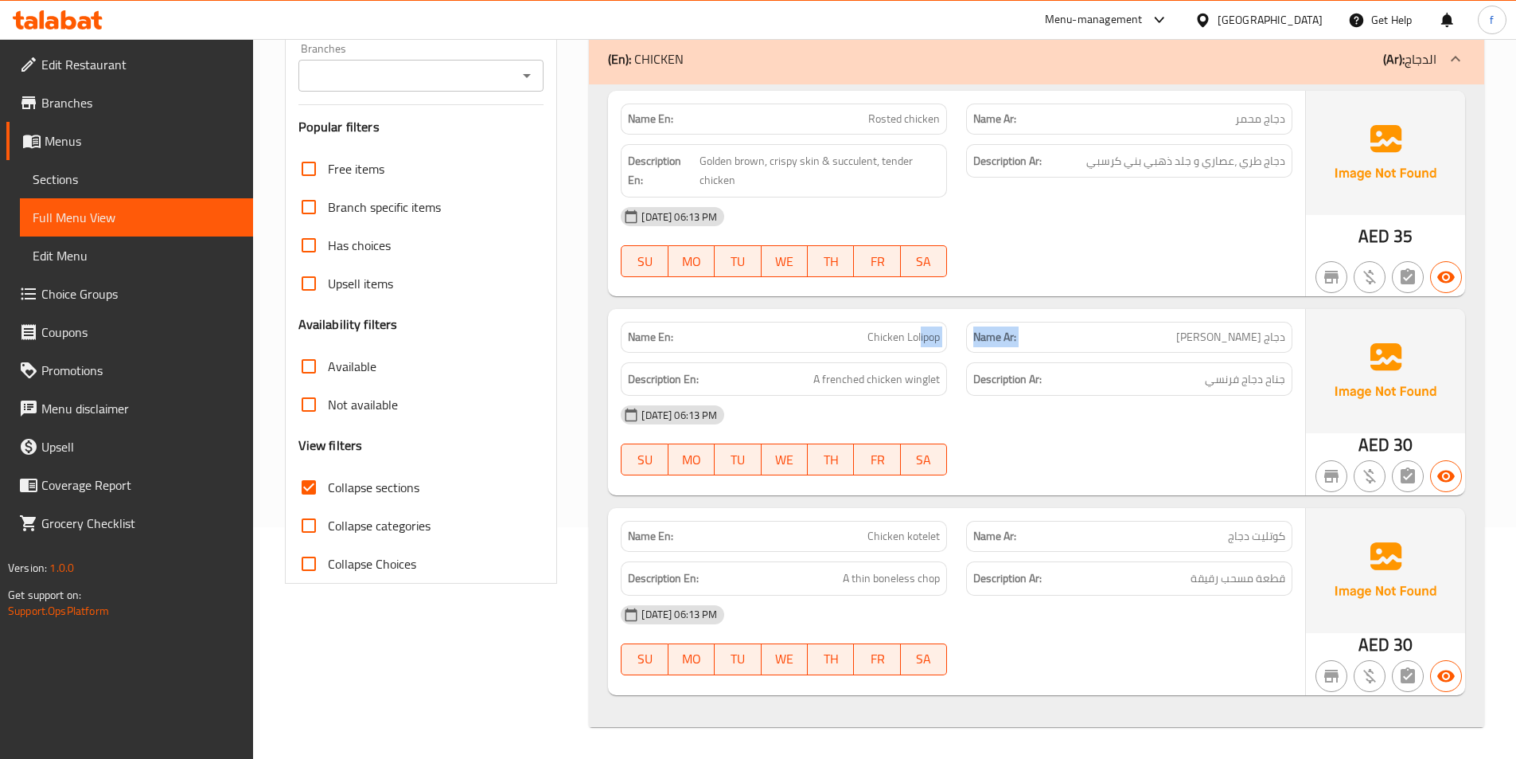
drag, startPoint x: 1290, startPoint y: 339, endPoint x: 1053, endPoint y: 224, distance: 263.4
click at [923, 330] on div "Name En: Chicken Lolipop Name Ar: دجاج [PERSON_NAME]" at bounding box center [956, 337] width 691 height 50
click at [712, 182] on span "Golden brown, crispy skin & succulent, tender chicken" at bounding box center [820, 170] width 241 height 39
click at [887, 155] on span "Golden brown, crispy skin & succulent, tender chicken" at bounding box center [820, 170] width 241 height 39
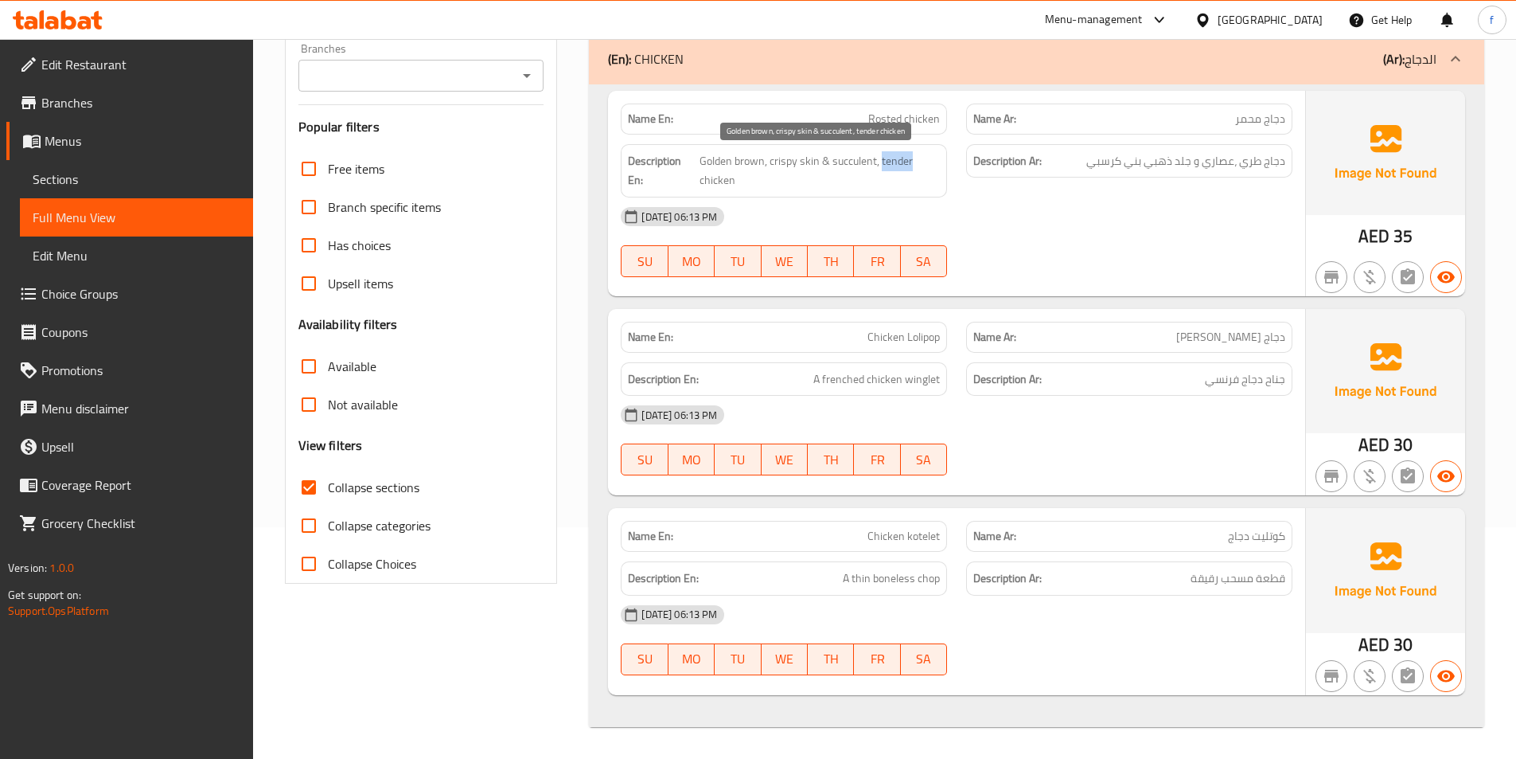
click at [887, 155] on span "Golden brown, crispy skin & succulent, tender chicken" at bounding box center [820, 170] width 241 height 39
click at [856, 162] on span "Golden brown, crispy skin & succulent, tender chicken" at bounding box center [820, 170] width 241 height 39
click at [805, 157] on span "Golden brown, crispy skin & succulent, tender chicken" at bounding box center [820, 170] width 241 height 39
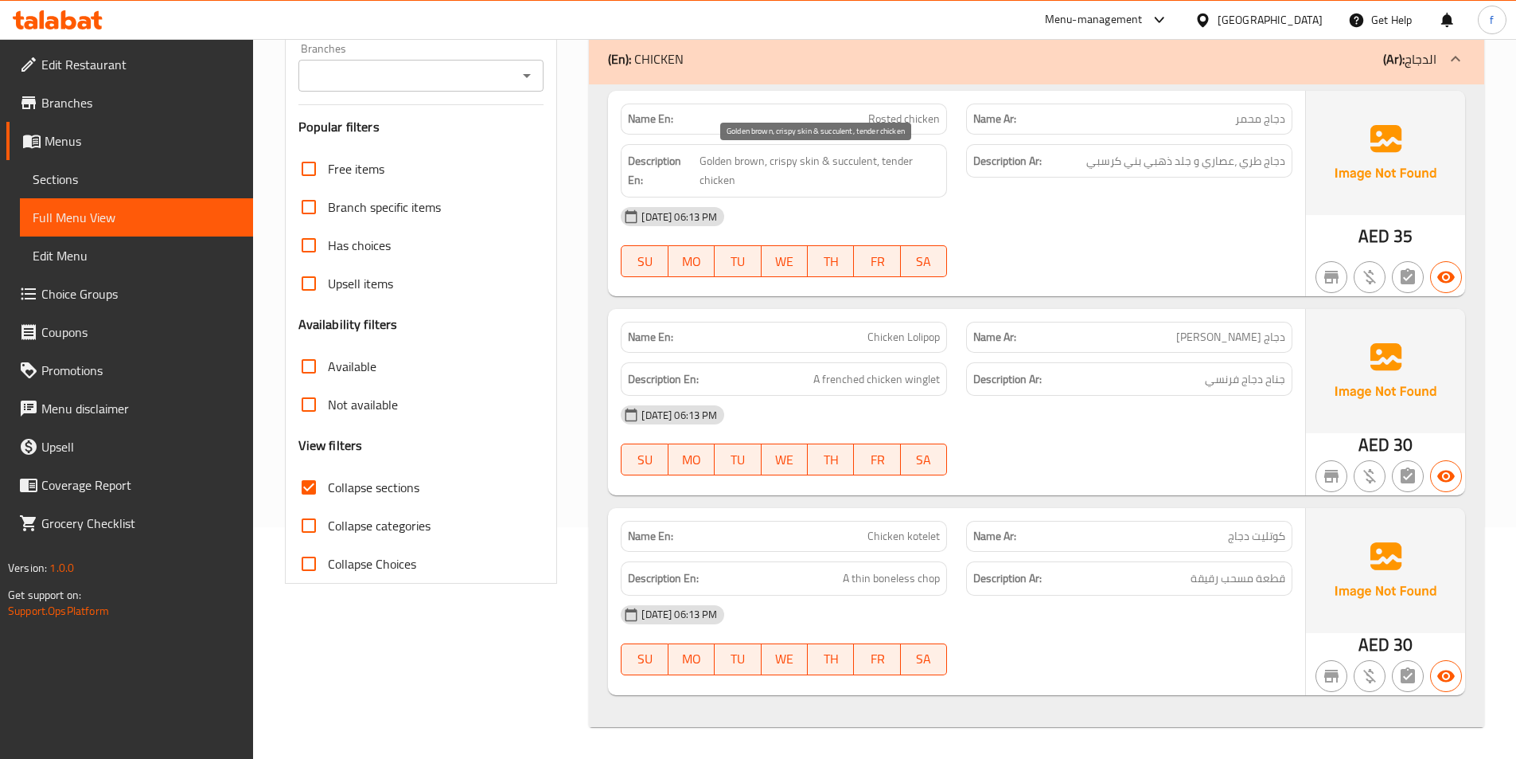
click at [775, 158] on span "Golden brown, crispy skin & succulent, tender chicken" at bounding box center [820, 170] width 241 height 39
click at [732, 162] on span "Golden brown, crispy skin & succulent, tender chicken" at bounding box center [820, 170] width 241 height 39
click at [715, 158] on span "Golden brown, crispy skin & succulent, tender chicken" at bounding box center [820, 170] width 241 height 39
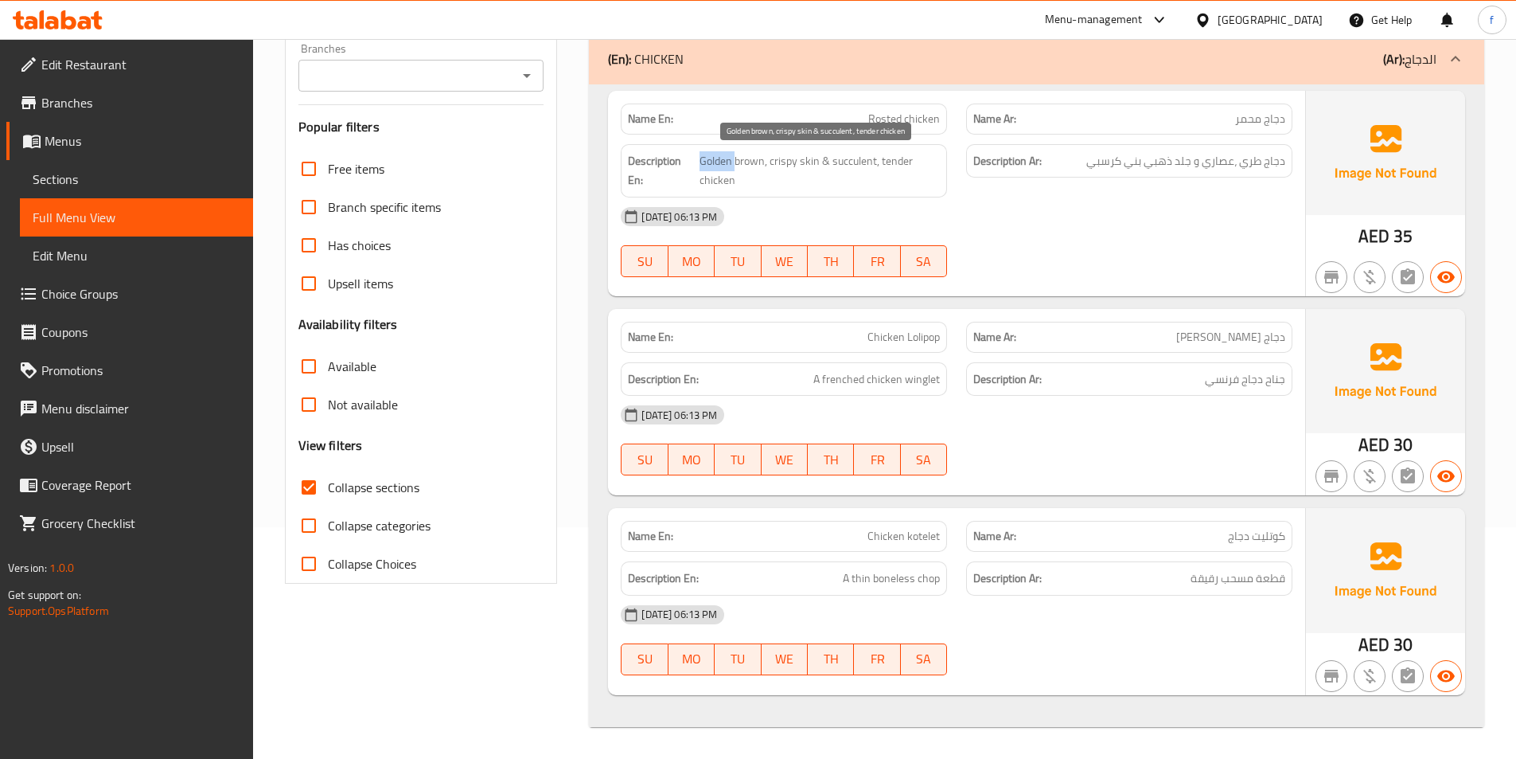
click at [715, 158] on span "Golden brown, crispy skin & succulent, tender chicken" at bounding box center [820, 170] width 241 height 39
drag, startPoint x: 805, startPoint y: 380, endPoint x: 942, endPoint y: 380, distance: 137.7
click at [942, 380] on div "Description En: A frenched chicken winglet" at bounding box center [784, 379] width 326 height 34
click at [1012, 415] on div "[DATE] 06:13 PM" at bounding box center [956, 415] width 691 height 38
drag, startPoint x: 1262, startPoint y: 540, endPoint x: 1206, endPoint y: 541, distance: 56.5
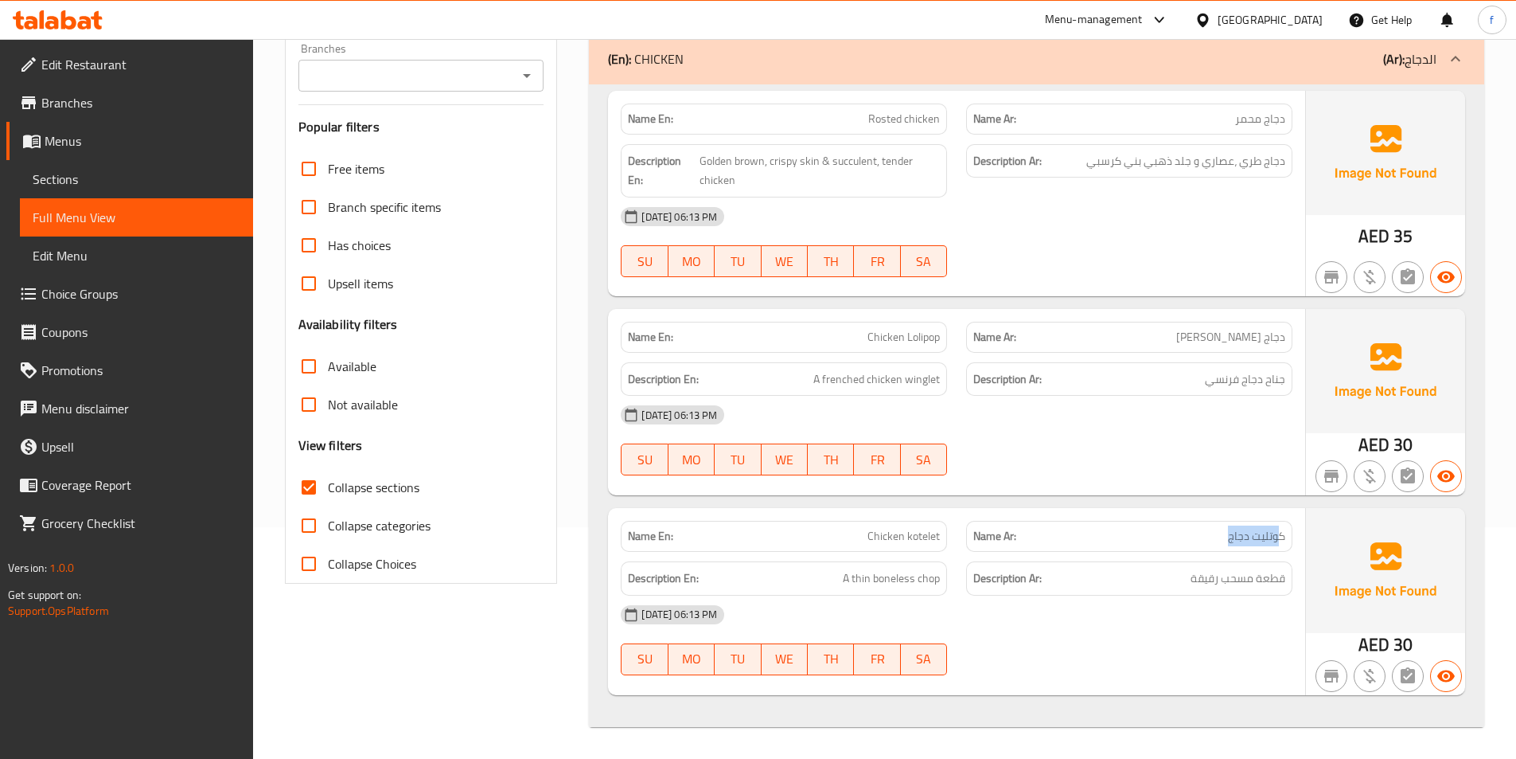
click at [1206, 541] on p "Name Ar: كوتليت دجاج" at bounding box center [1129, 536] width 312 height 17
click at [1210, 534] on p "Name Ar: كوتليت دجاج" at bounding box center [1129, 536] width 312 height 17
drag, startPoint x: 1210, startPoint y: 534, endPoint x: 1040, endPoint y: 550, distance: 170.3
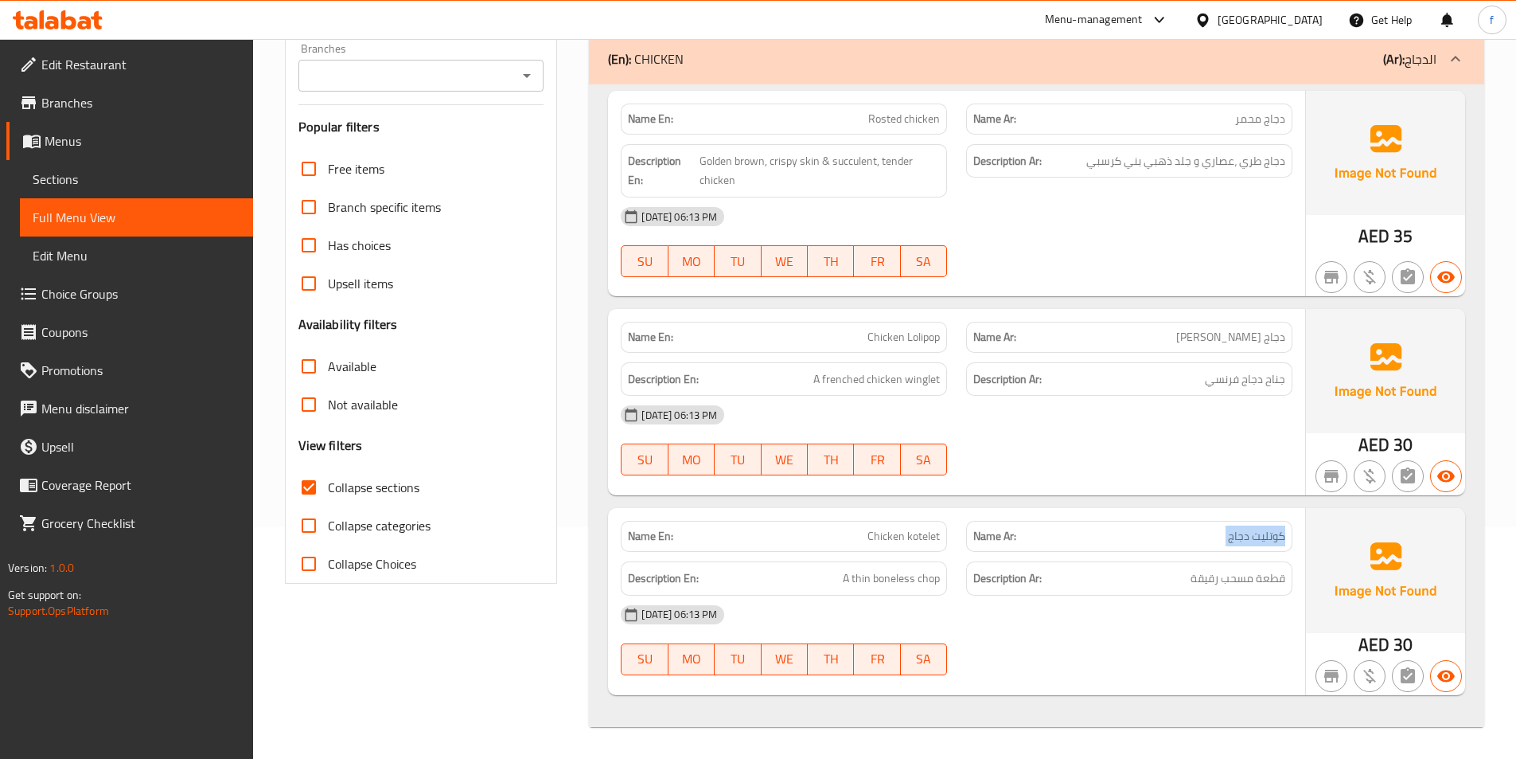
click at [1208, 538] on p "Name Ar: كوتليت دجاج" at bounding box center [1129, 536] width 312 height 17
click at [895, 543] on span "Chicken kotelet" at bounding box center [904, 536] width 72 height 17
click at [919, 540] on span "Chicken kotelet" at bounding box center [904, 536] width 72 height 17
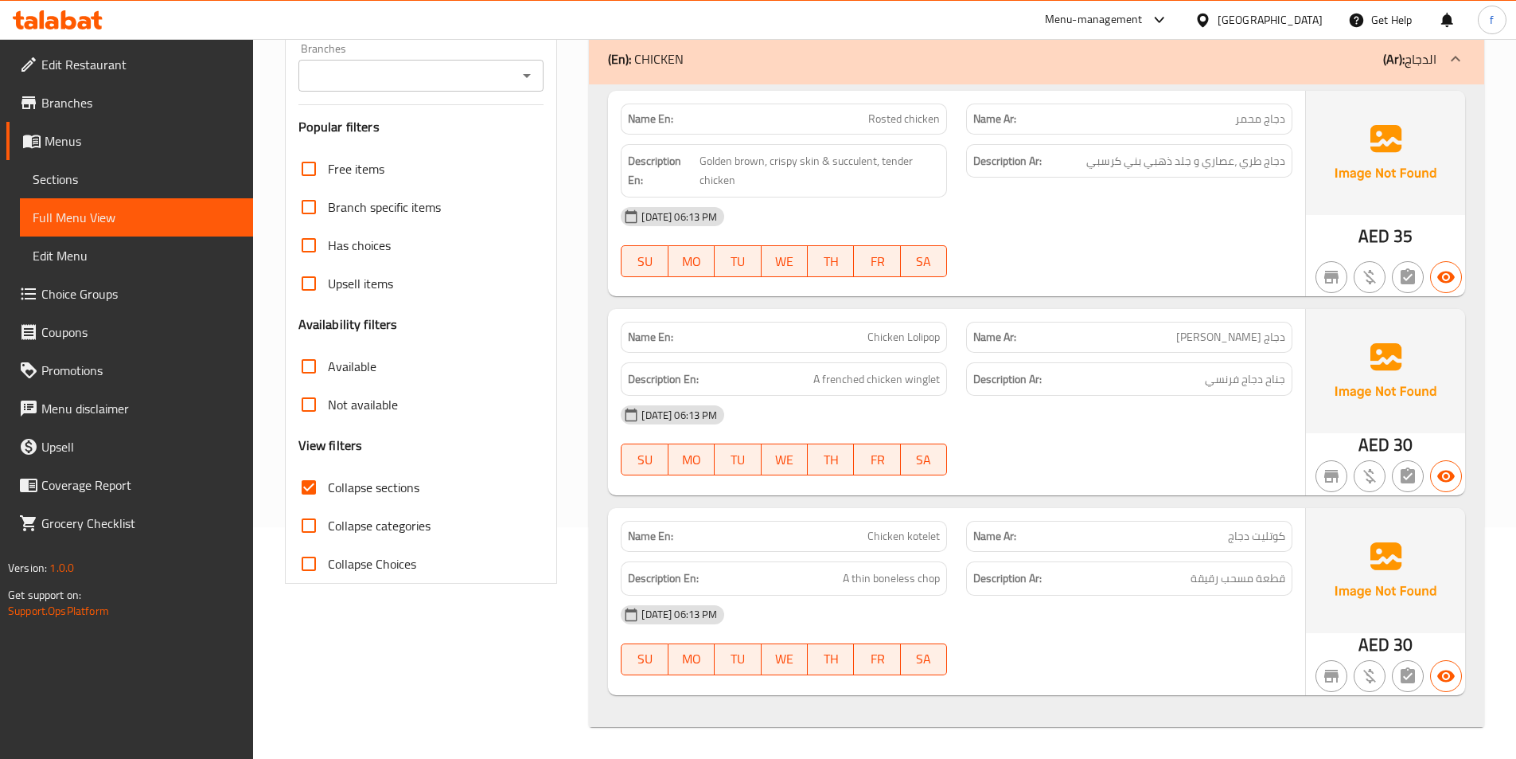
click at [1200, 575] on span "قطعة مسحب رقيقة" at bounding box center [1238, 578] width 95 height 20
click at [1215, 599] on div "[DATE] 06:13 PM" at bounding box center [956, 614] width 691 height 38
click at [868, 579] on span "A thin boneless chop" at bounding box center [891, 578] width 97 height 20
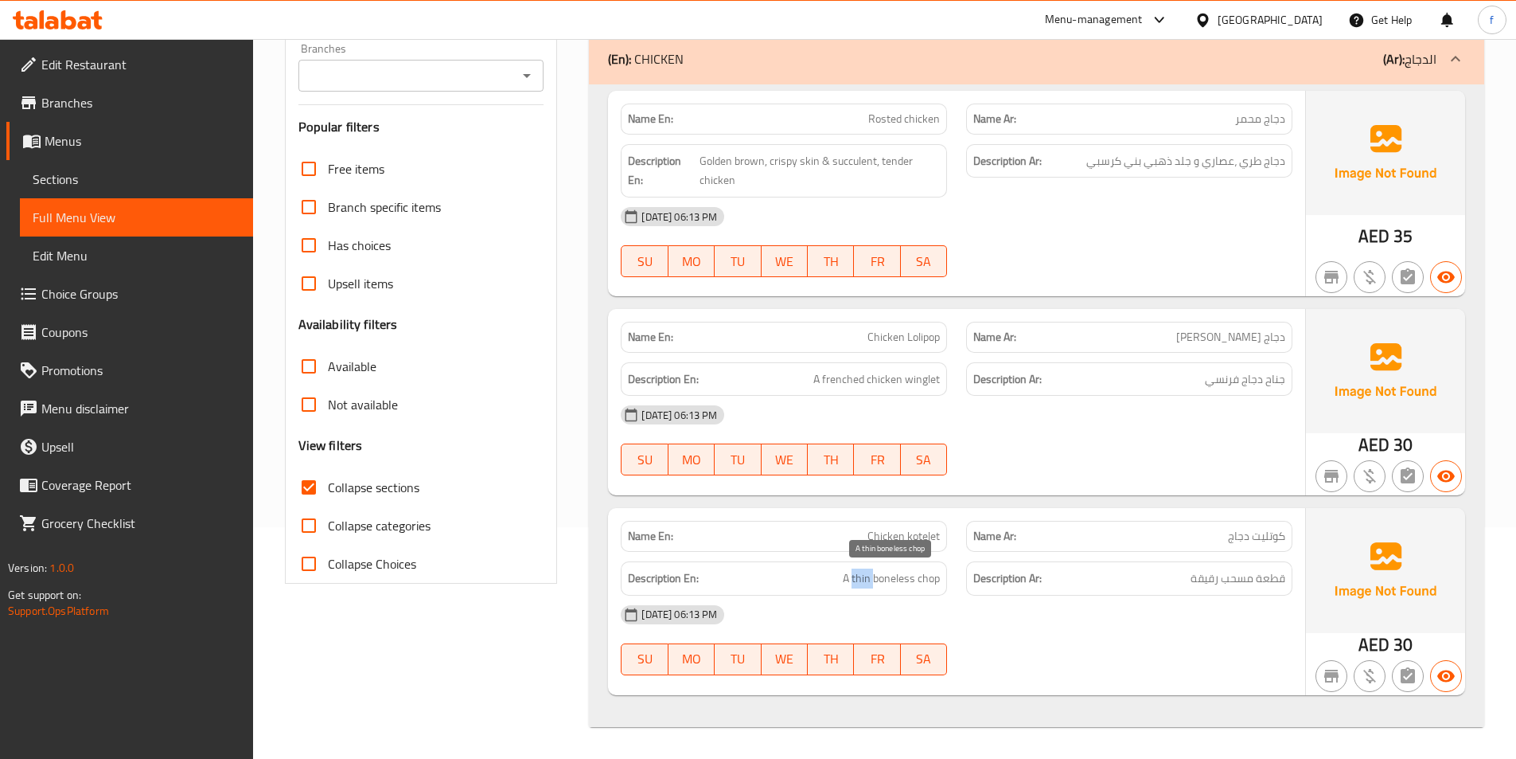
click at [868, 579] on span "A thin boneless chop" at bounding box center [891, 578] width 97 height 20
drag, startPoint x: 868, startPoint y: 579, endPoint x: 1039, endPoint y: 659, distance: 188.7
click at [876, 597] on div "Name En: Chicken kotelet Name Ar: كوتليت دجاج Description En: A thin boneless c…" at bounding box center [956, 601] width 697 height 186
click at [1039, 659] on div "[DATE] 06:13 PM SU MO TU WE TH FR SA" at bounding box center [956, 639] width 691 height 89
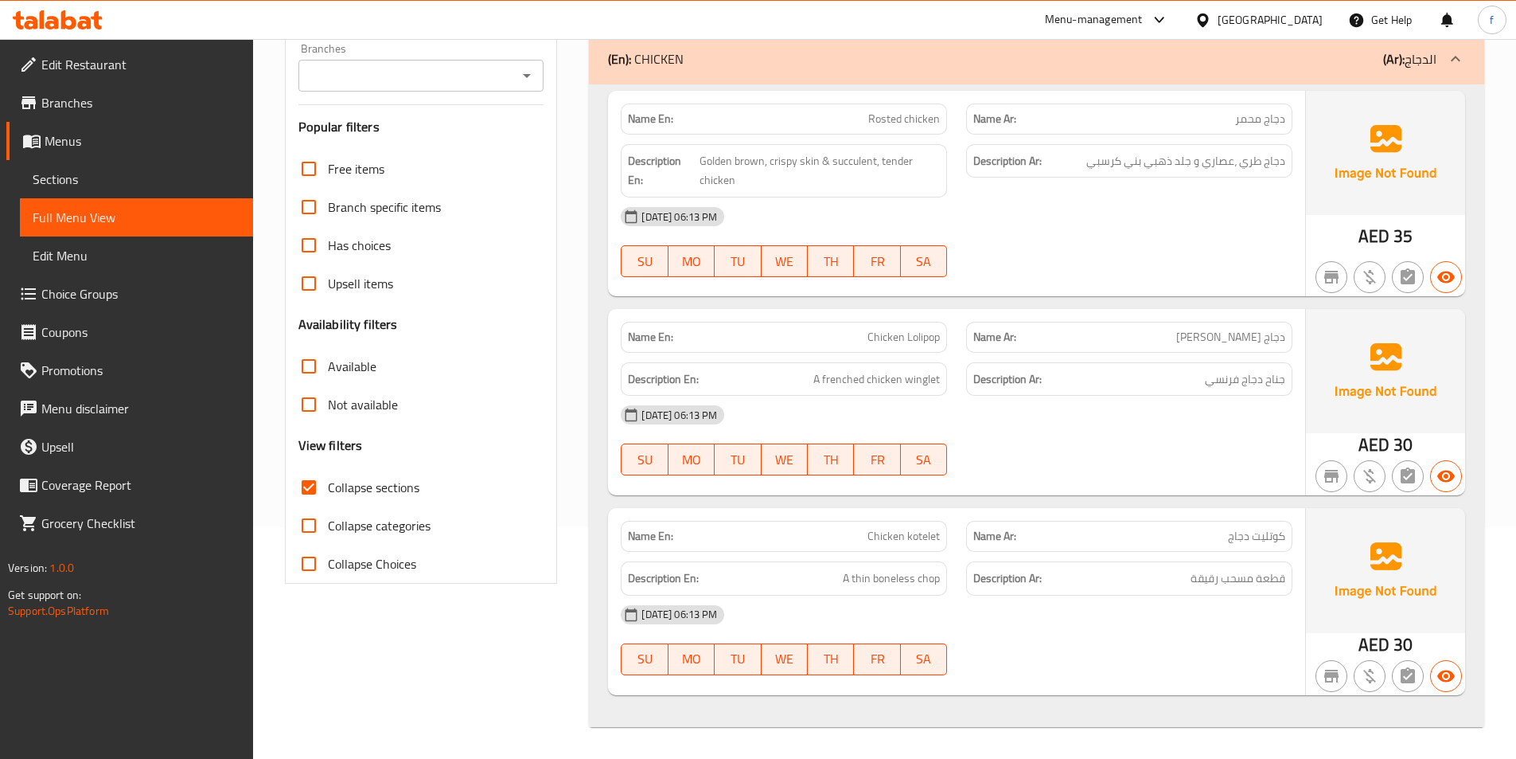
click at [1032, 576] on strong "Description Ar:" at bounding box center [1007, 578] width 68 height 20
click at [998, 655] on div "[DATE] 06:13 PM SU MO TU WE TH FR SA" at bounding box center [956, 639] width 691 height 89
